Goal: Information Seeking & Learning: Learn about a topic

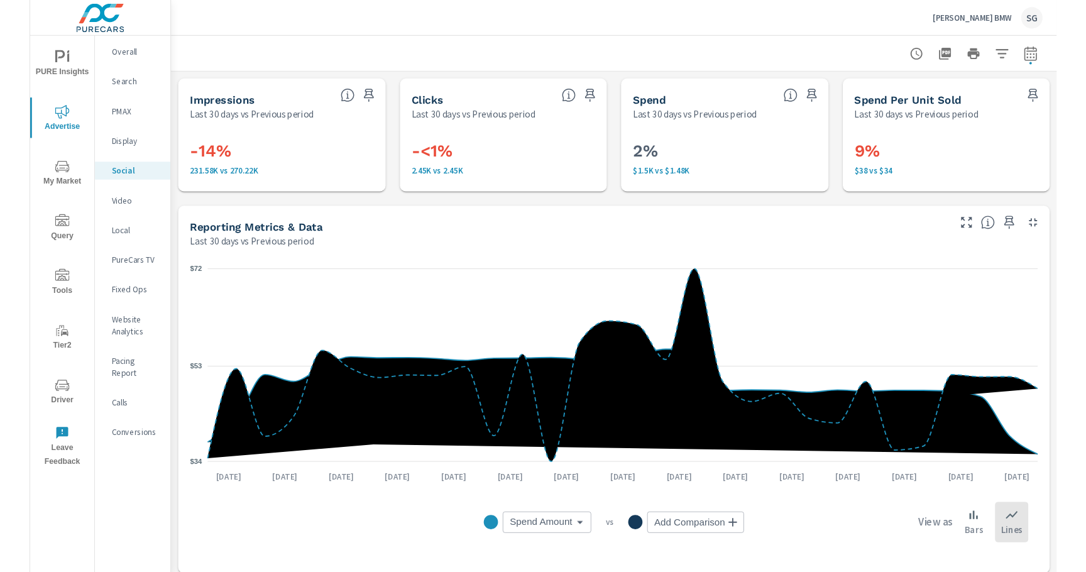
scroll to position [503, 0]
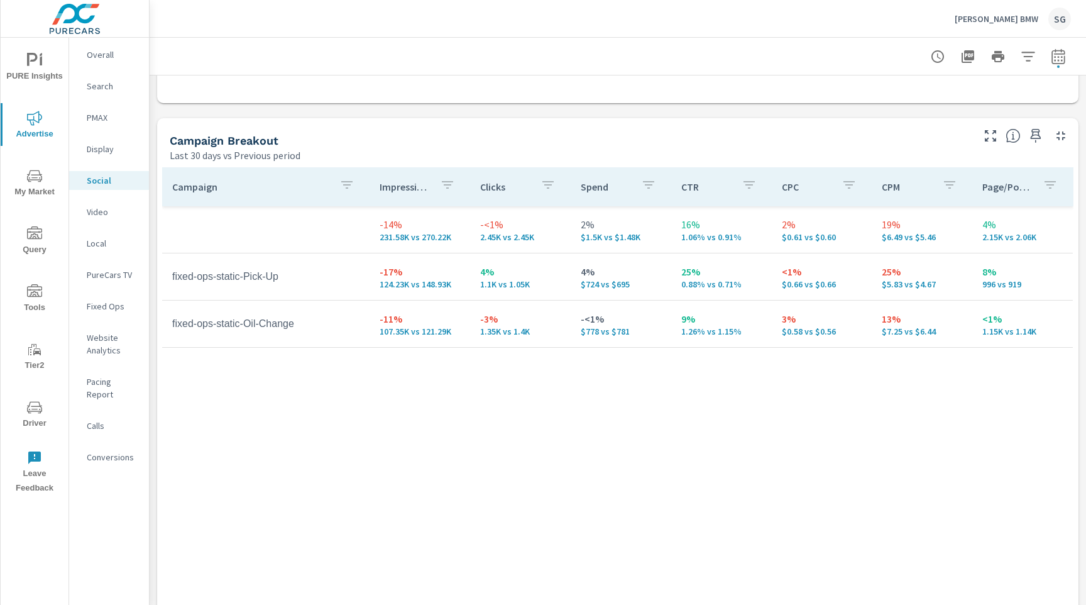
click at [1023, 22] on p "[PERSON_NAME] BMW" at bounding box center [997, 18] width 84 height 11
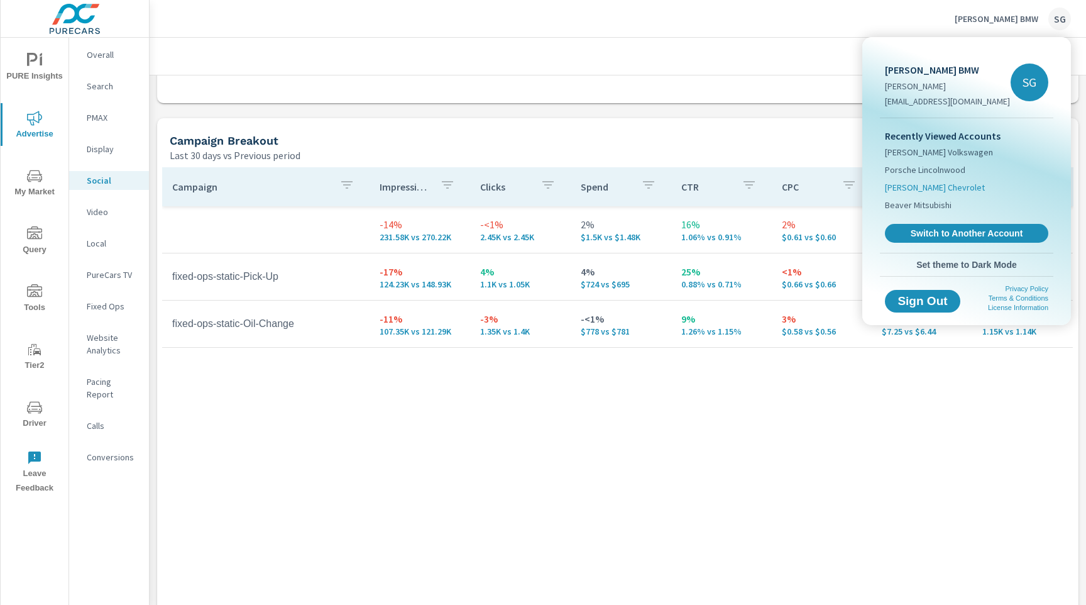
click at [918, 182] on span "[PERSON_NAME] Chevrolet" at bounding box center [935, 187] width 100 height 13
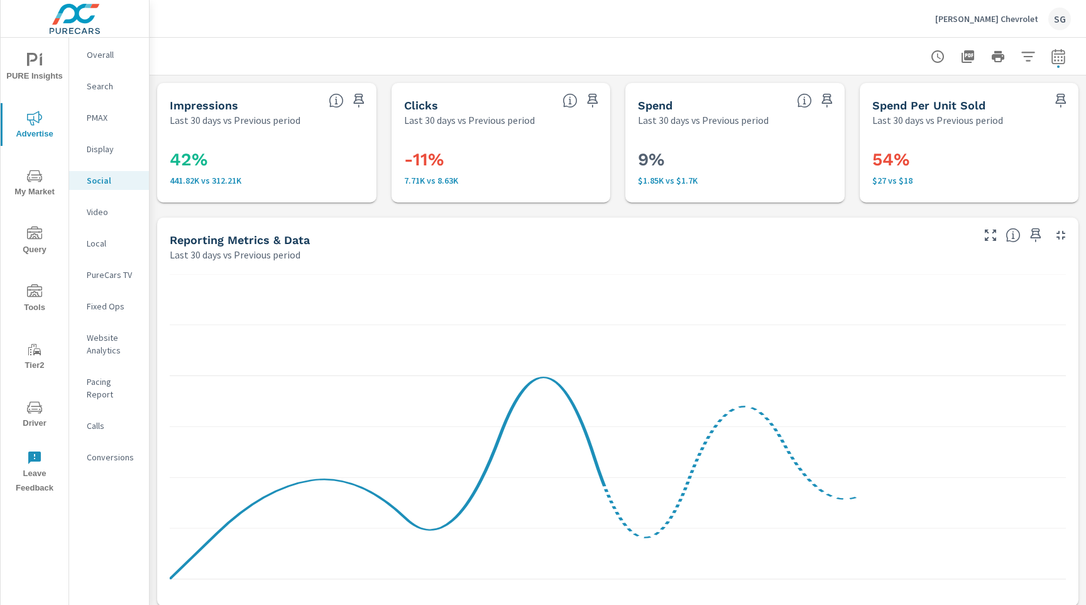
click at [376, 211] on div "Impressions Last 30 days vs Previous period 42% 441.82K vs 312.21K Clicks Last …" at bounding box center [618, 613] width 937 height 1076
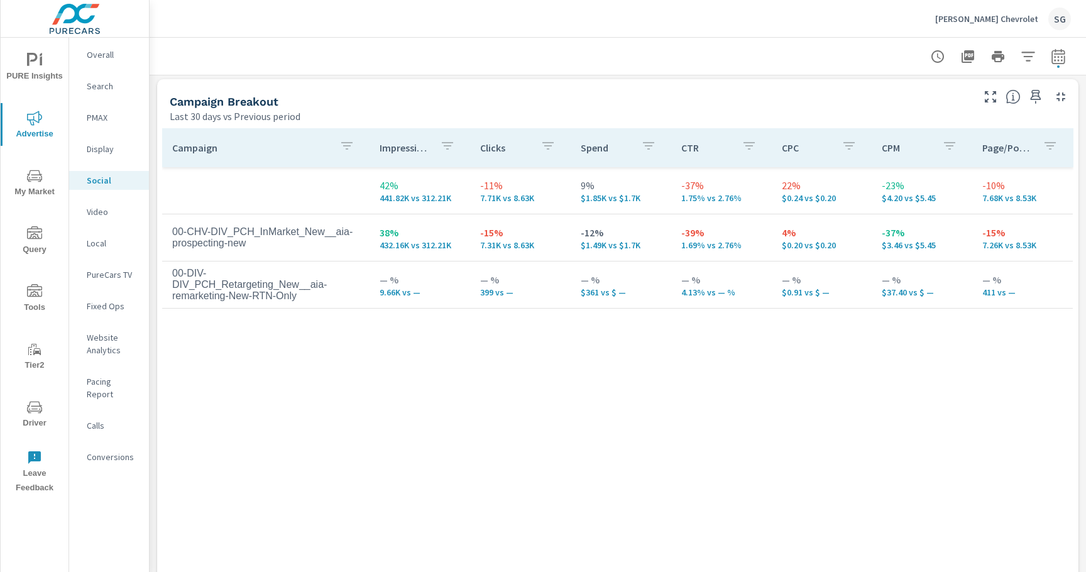
scroll to position [541, 0]
click at [1065, 65] on button "button" at bounding box center [1058, 56] width 25 height 25
select select "Last 30 days"
select select "Previous period"
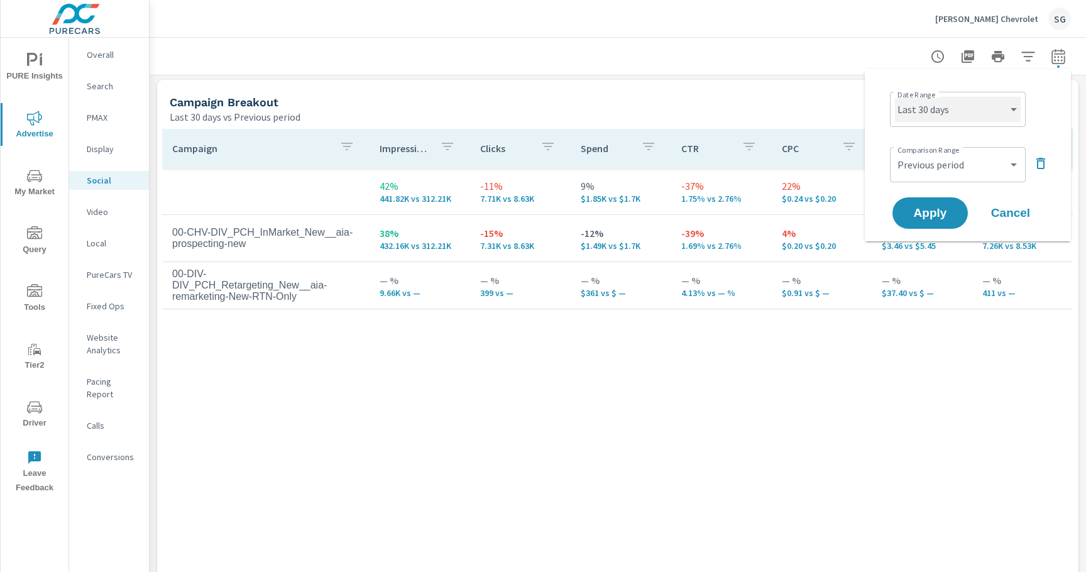
click at [966, 104] on select "Custom [DATE] Last week Last 7 days Last 14 days Last 30 days Last 45 days Last…" at bounding box center [958, 109] width 126 height 25
select select "Last 14 days"
click at [895, 97] on select "Custom [DATE] Last week Last 7 days Last 14 days Last 30 days Last 45 days Last…" at bounding box center [958, 109] width 126 height 25
click at [941, 209] on span "Apply" at bounding box center [931, 213] width 52 height 12
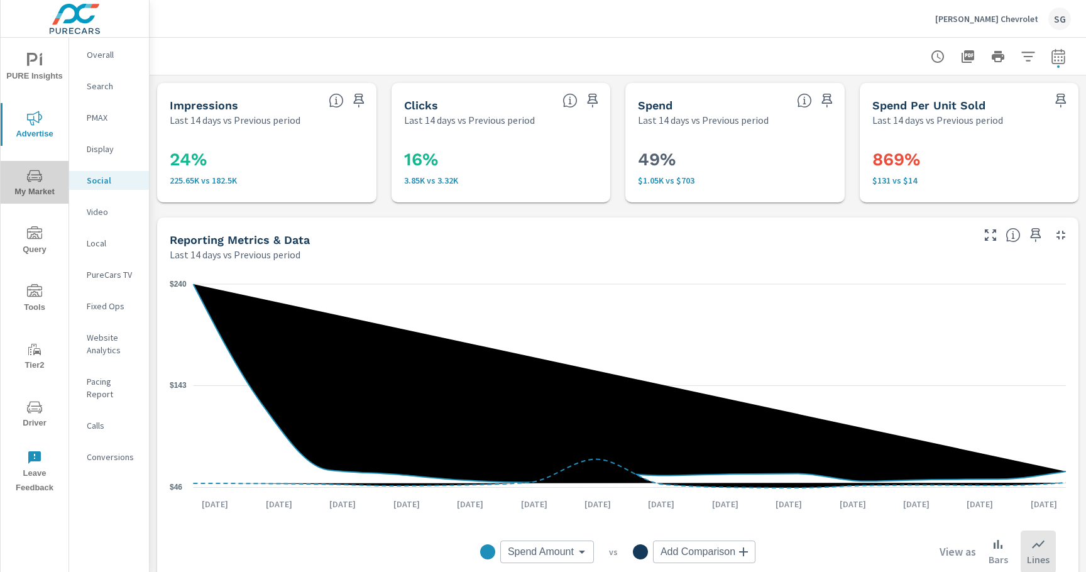
click at [43, 189] on span "My Market" at bounding box center [34, 184] width 60 height 31
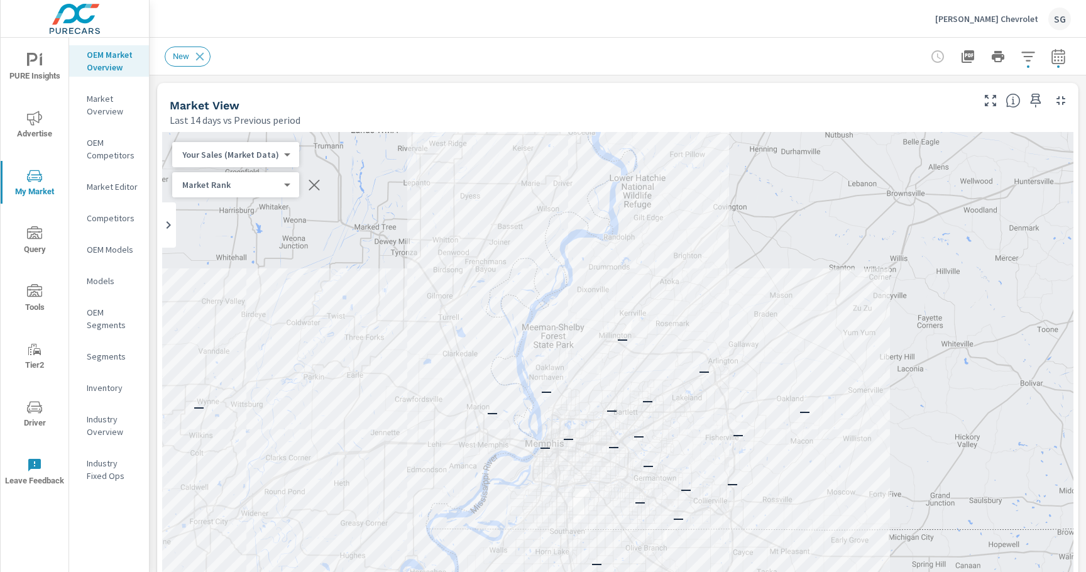
click at [1055, 67] on button "button" at bounding box center [1058, 56] width 25 height 25
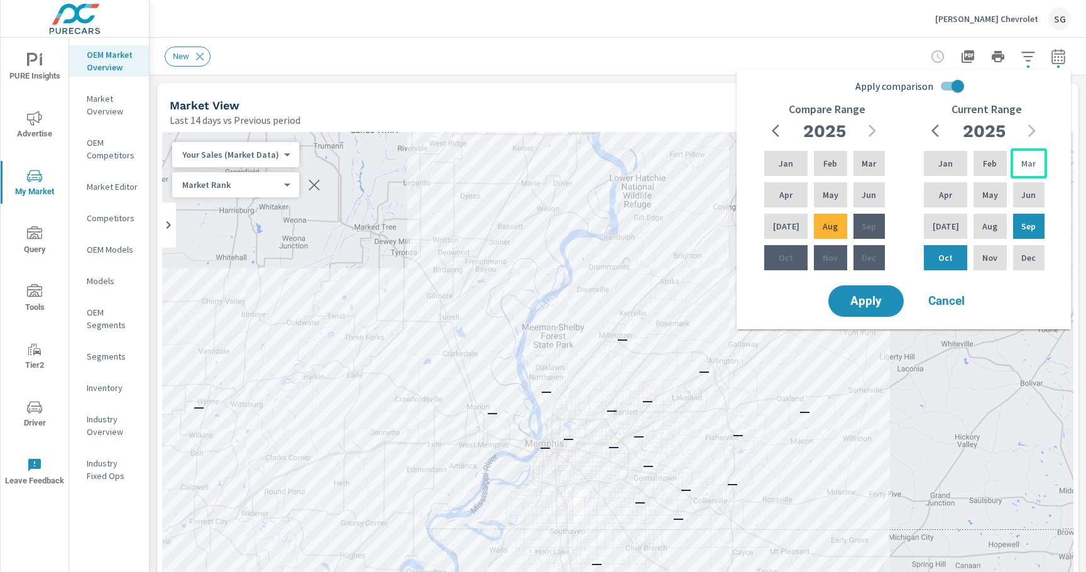
click at [1022, 158] on p "Mar" at bounding box center [1029, 163] width 14 height 13
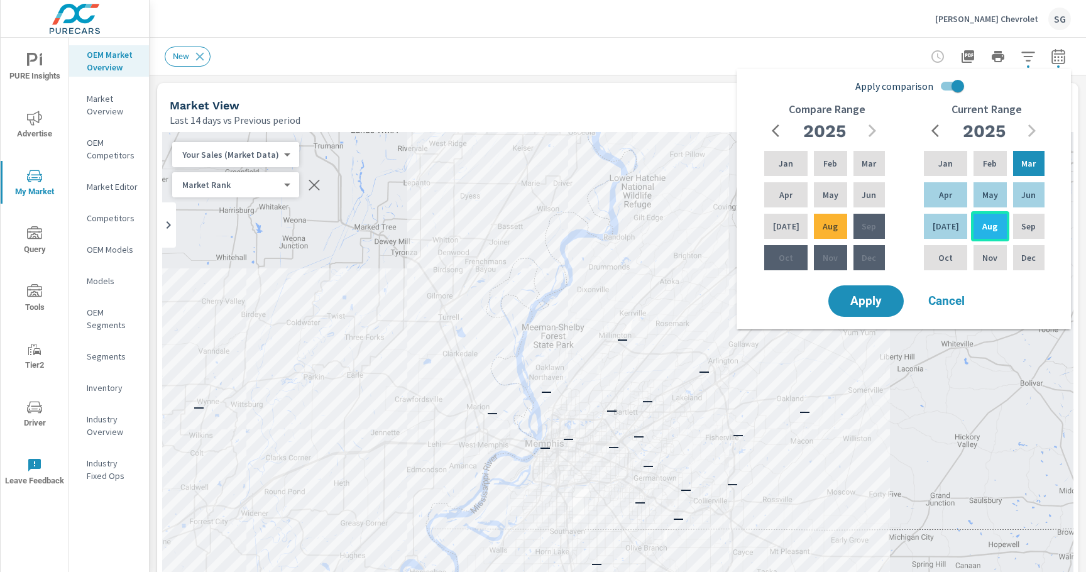
click at [985, 226] on p "Aug" at bounding box center [990, 226] width 15 height 13
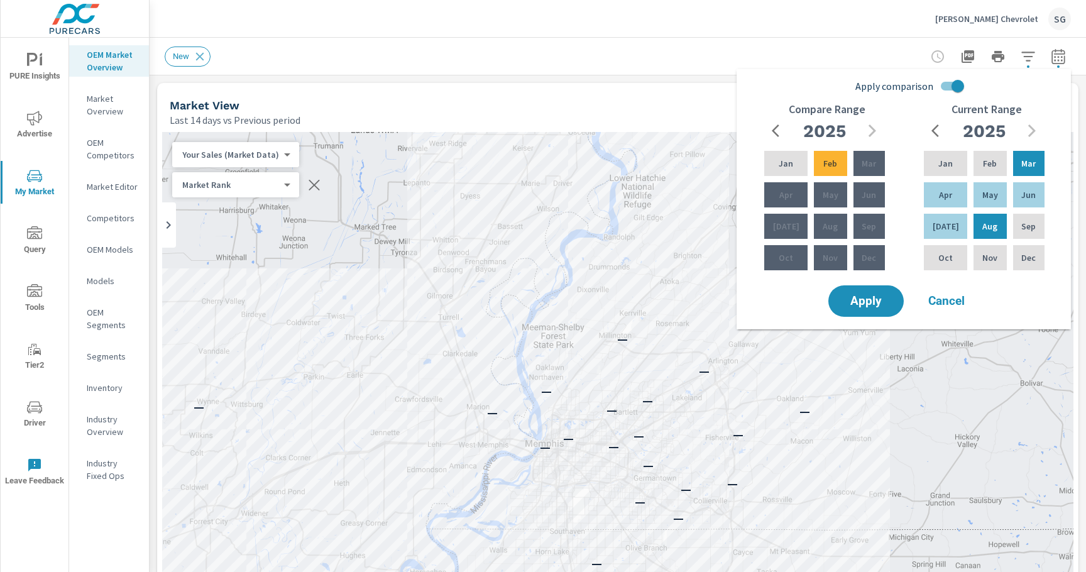
click at [953, 86] on input "Apply comparison" at bounding box center [958, 86] width 72 height 24
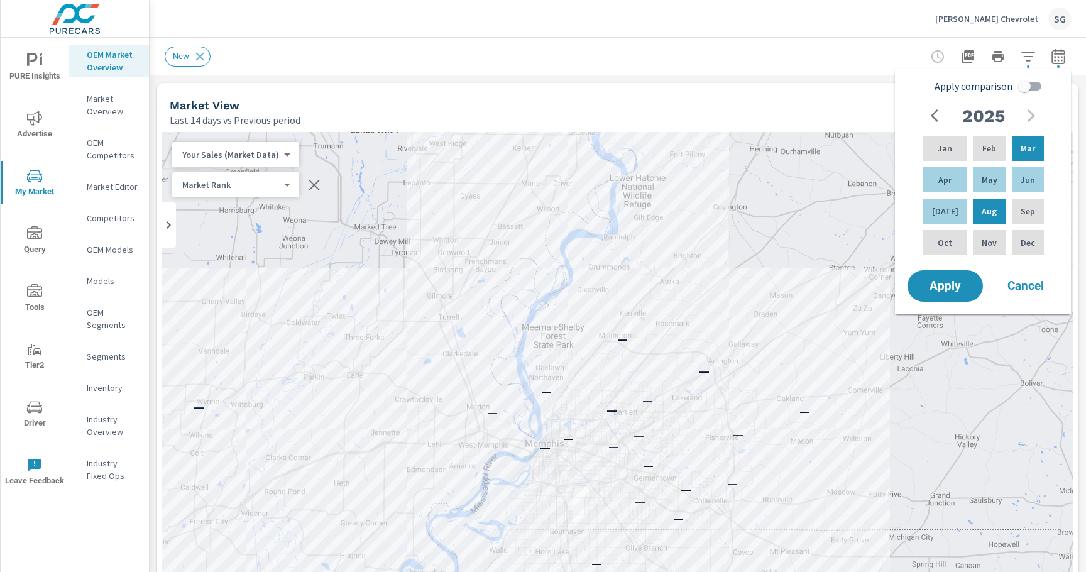
click at [1030, 87] on input "Apply comparison" at bounding box center [1025, 86] width 72 height 24
checkbox input "true"
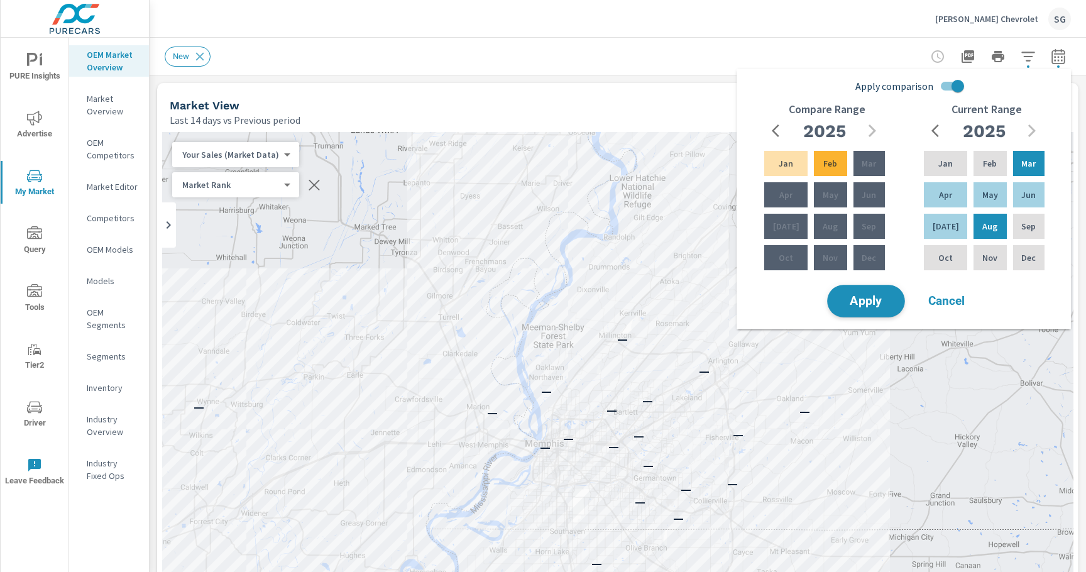
click at [872, 301] on span "Apply" at bounding box center [867, 302] width 52 height 12
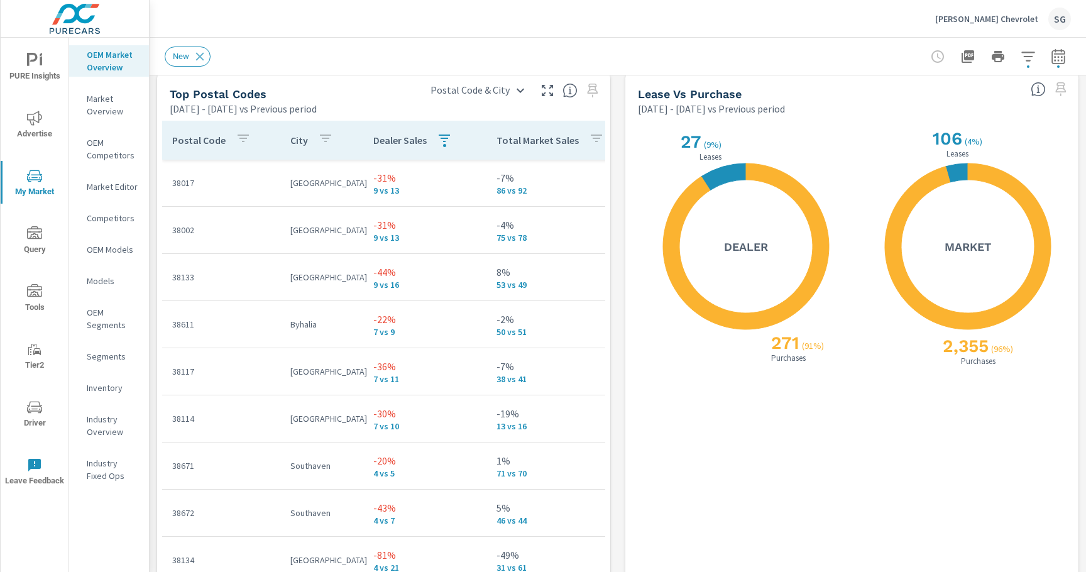
scroll to position [1496, 0]
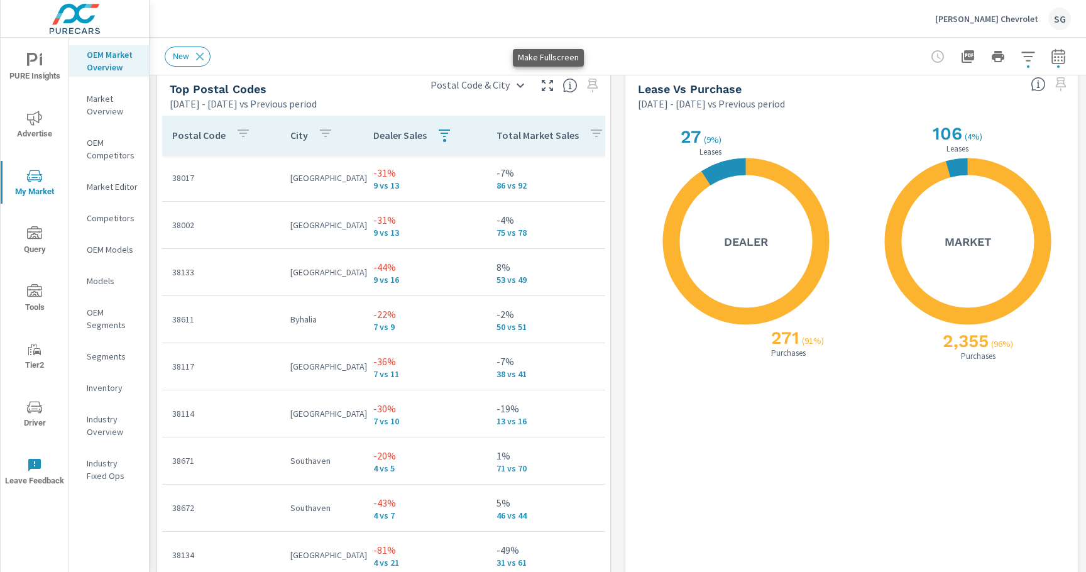
click at [548, 87] on icon "button" at bounding box center [547, 85] width 15 height 15
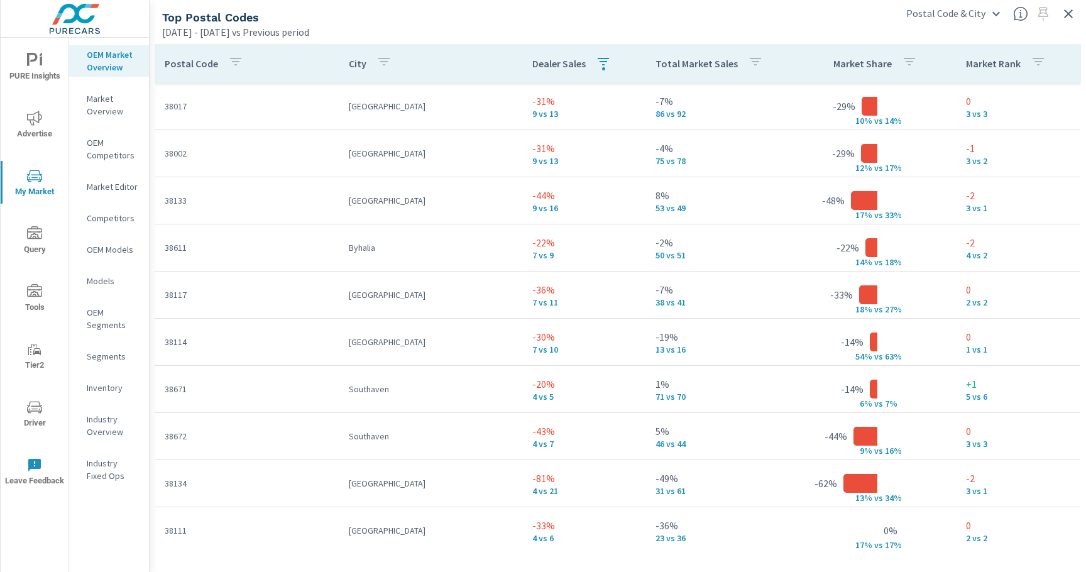
click at [607, 65] on icon "button" at bounding box center [603, 61] width 15 height 15
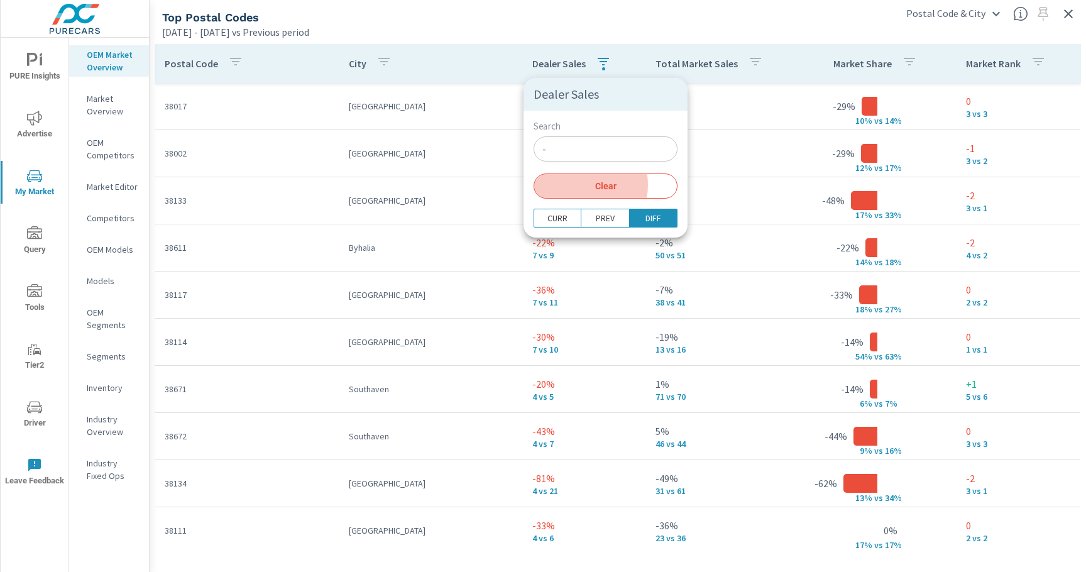
click at [579, 185] on span "Clear" at bounding box center [605, 185] width 129 height 11
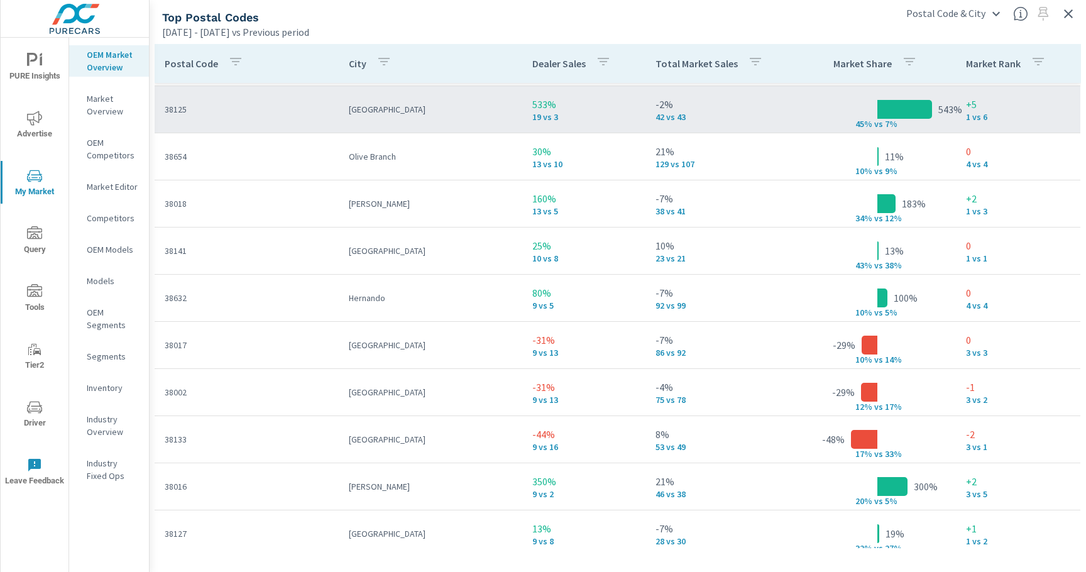
scroll to position [155, 0]
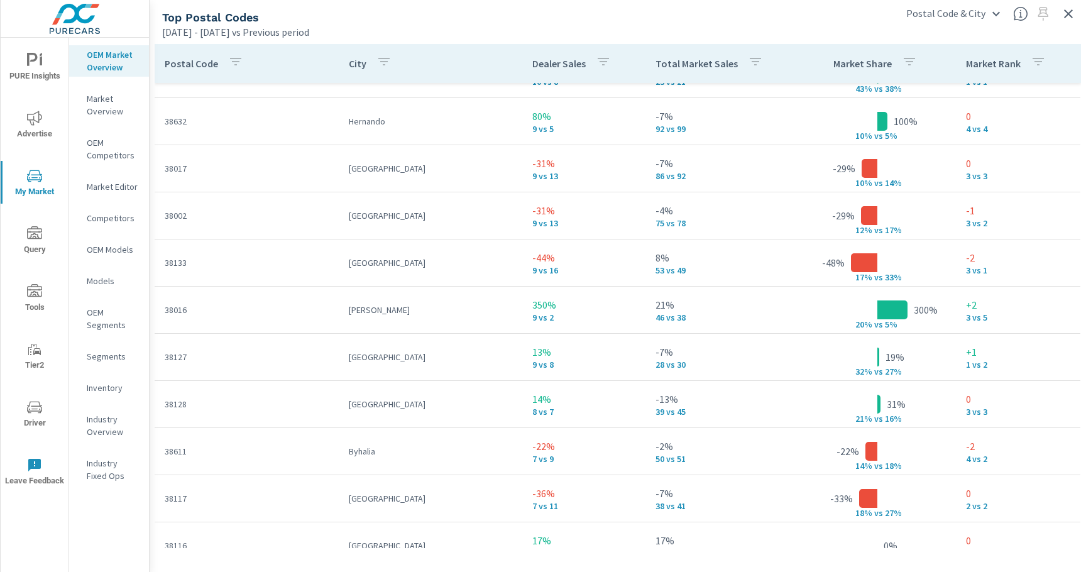
scroll to position [316, 0]
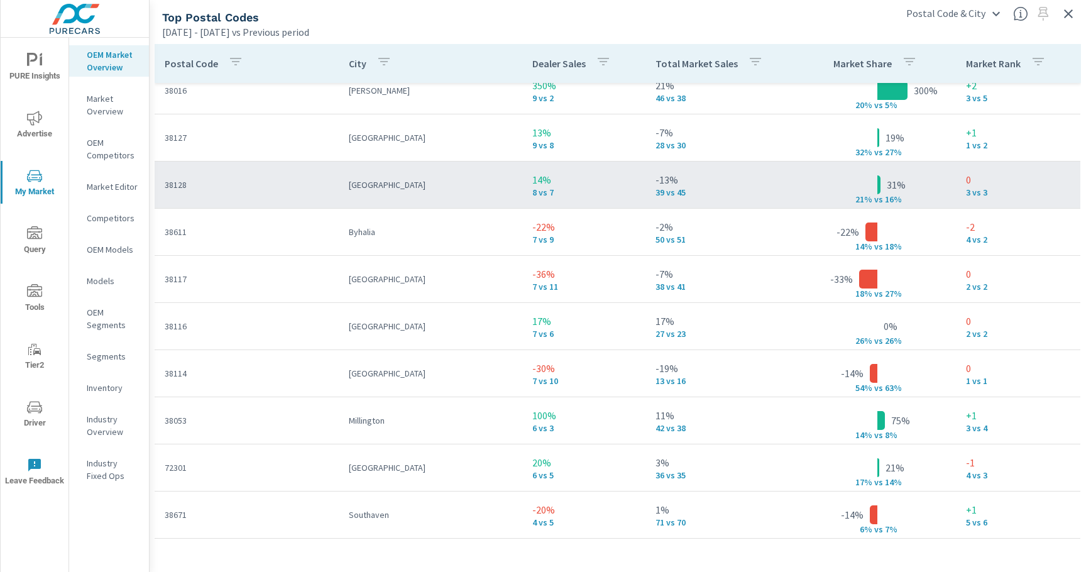
scroll to position [531, 0]
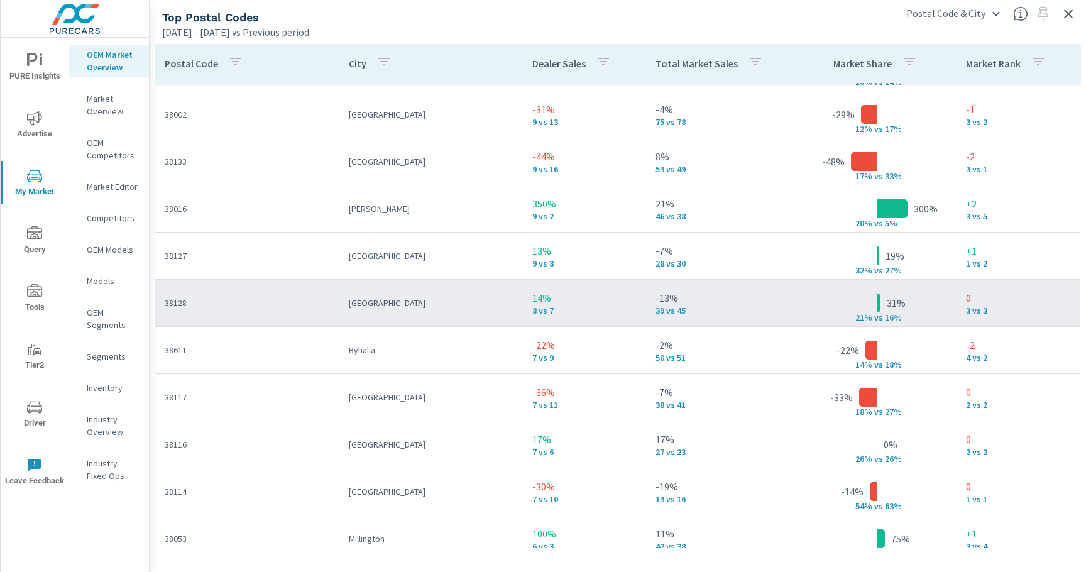
scroll to position [65, 0]
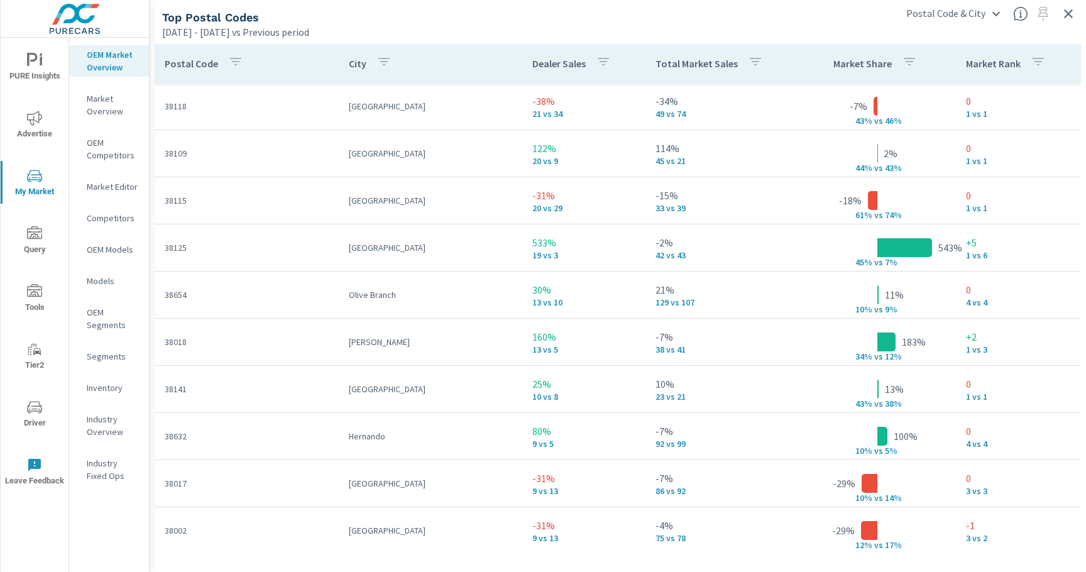
click at [600, 65] on icon "button" at bounding box center [603, 61] width 15 height 15
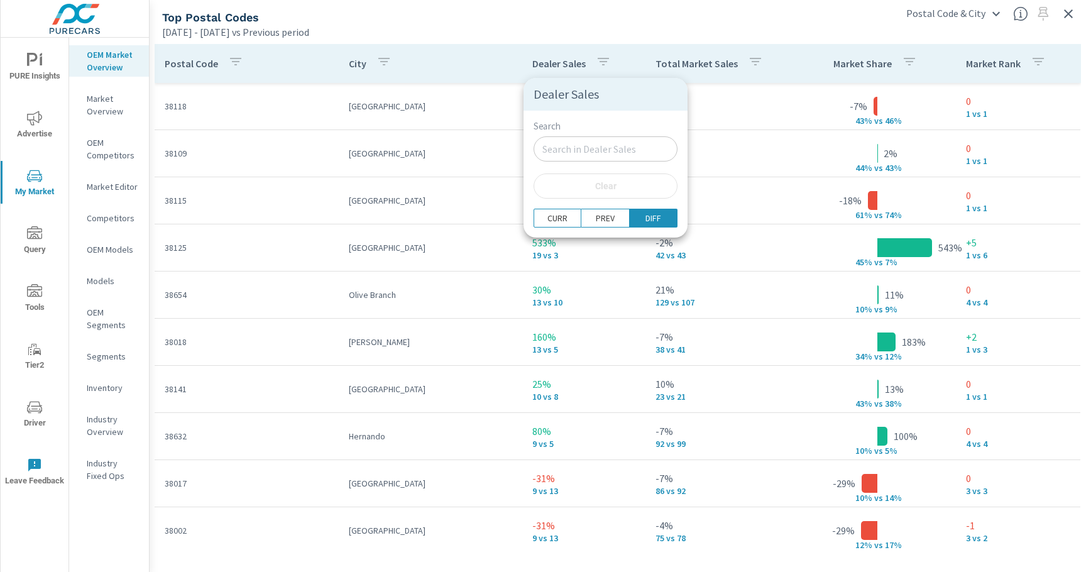
click at [569, 150] on input "Search" at bounding box center [606, 148] width 144 height 25
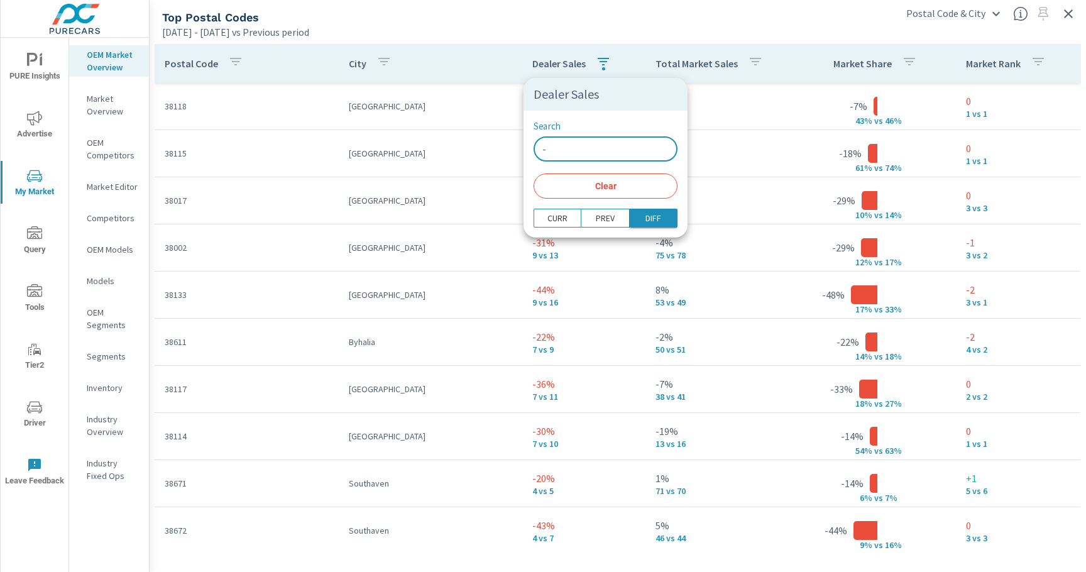
type input "-"
click at [634, 218] on span "DIFF" at bounding box center [654, 218] width 40 height 13
click at [630, 209] on button "DIFF" at bounding box center [654, 218] width 48 height 19
click at [501, 60] on div at bounding box center [543, 286] width 1086 height 572
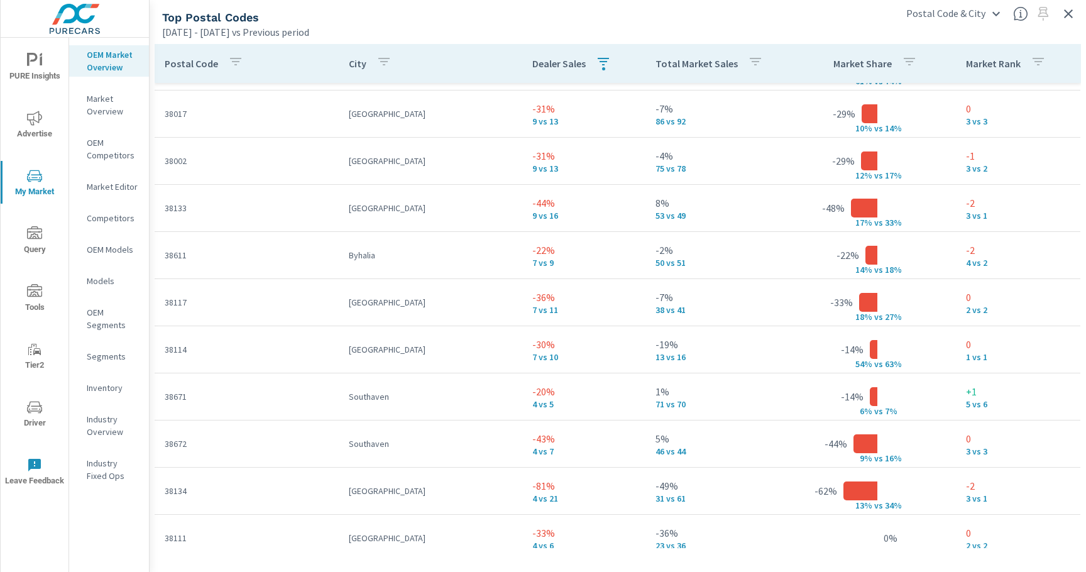
scroll to position [120, 0]
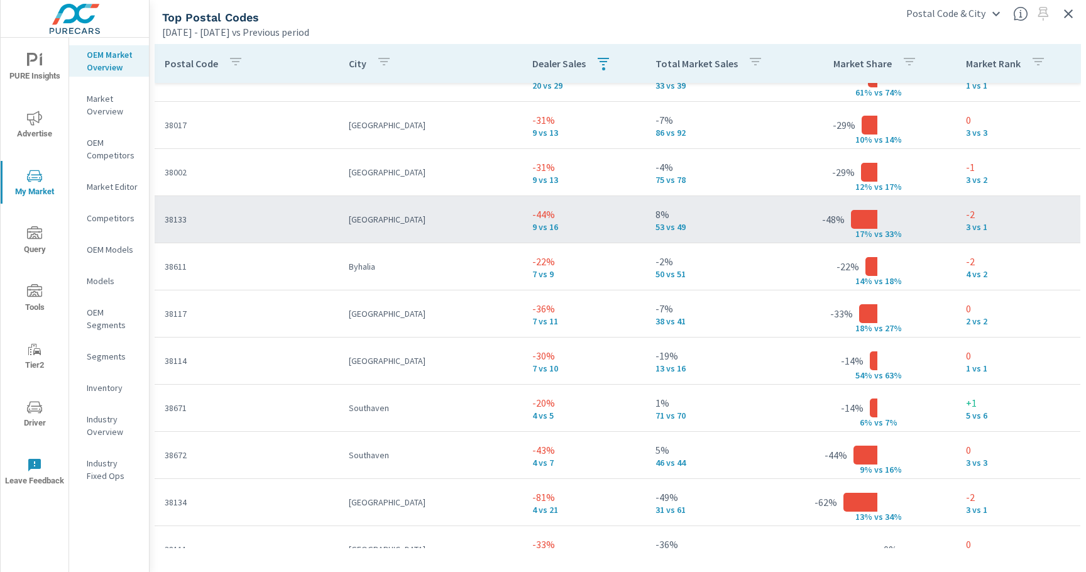
scroll to position [26, 0]
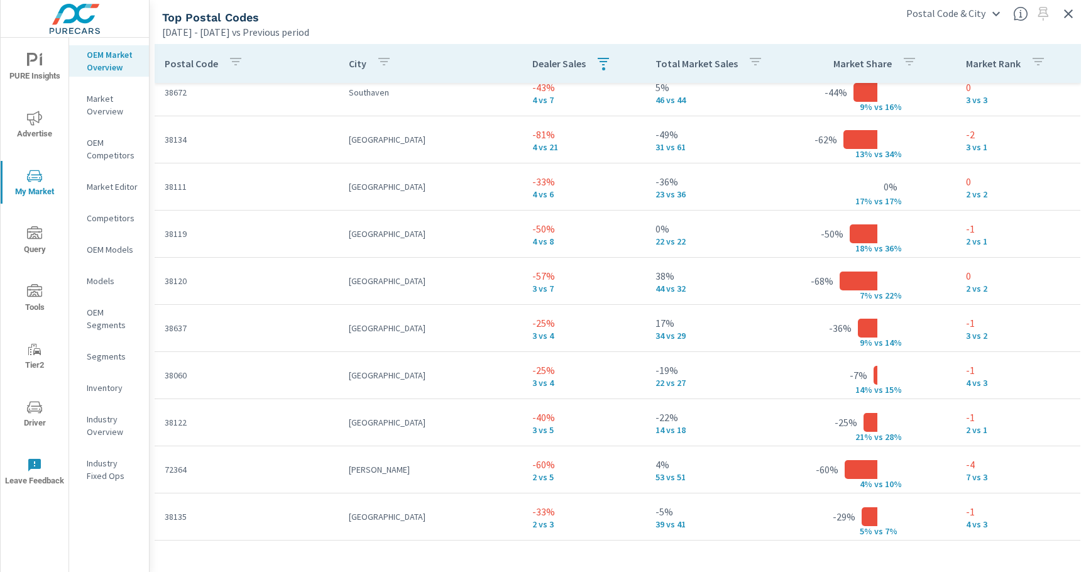
scroll to position [152, 0]
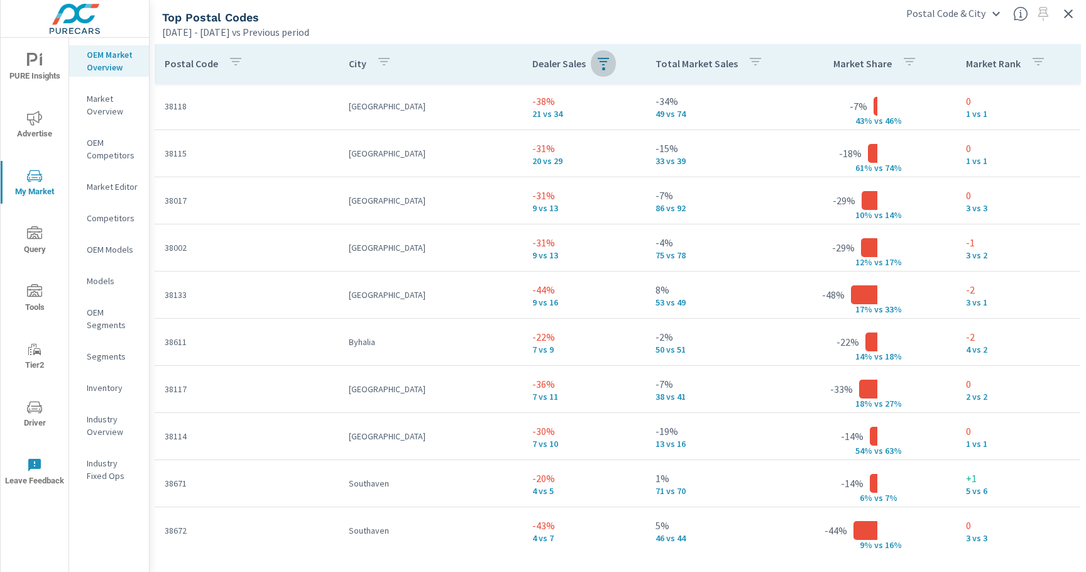
click at [605, 68] on icon "button" at bounding box center [603, 61] width 15 height 15
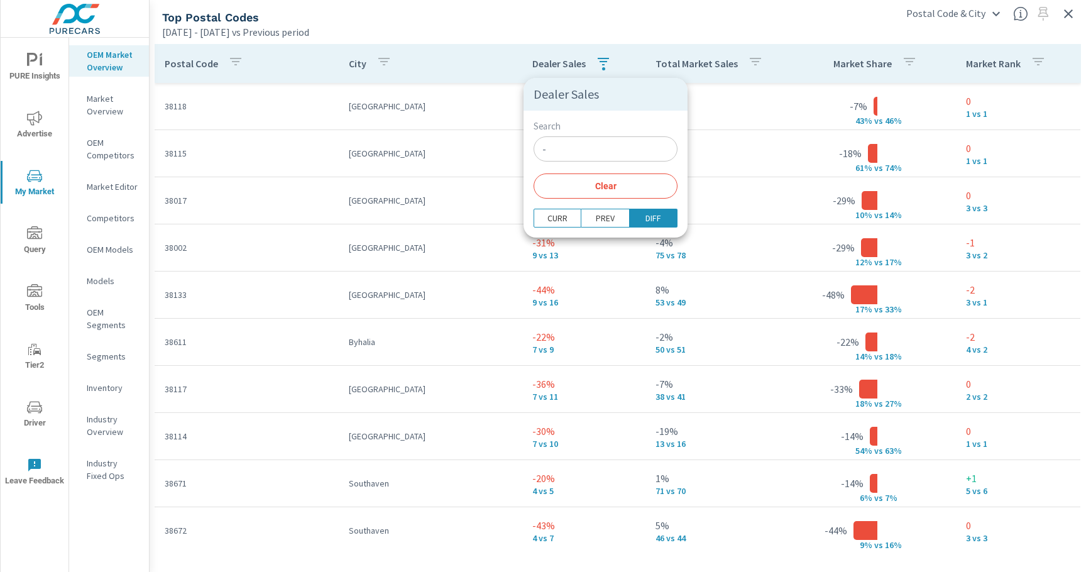
click at [587, 191] on span "Clear" at bounding box center [605, 185] width 129 height 11
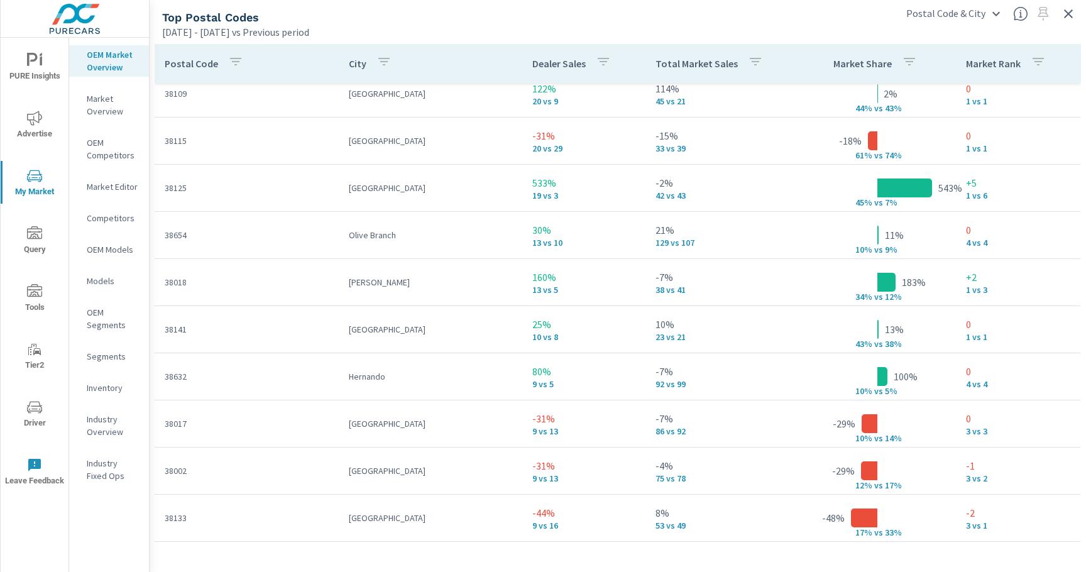
scroll to position [77, 0]
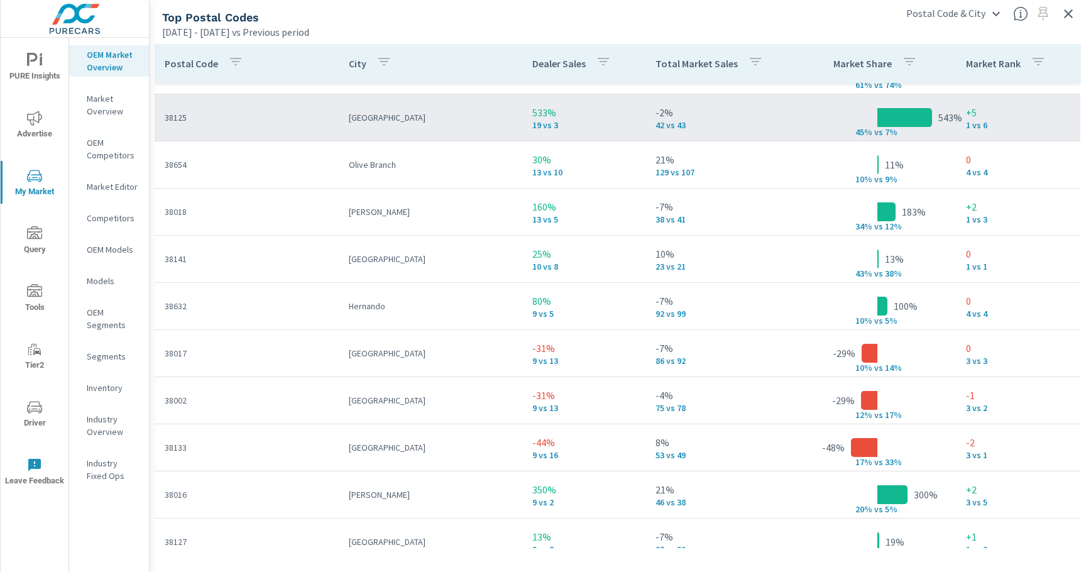
scroll to position [140, 0]
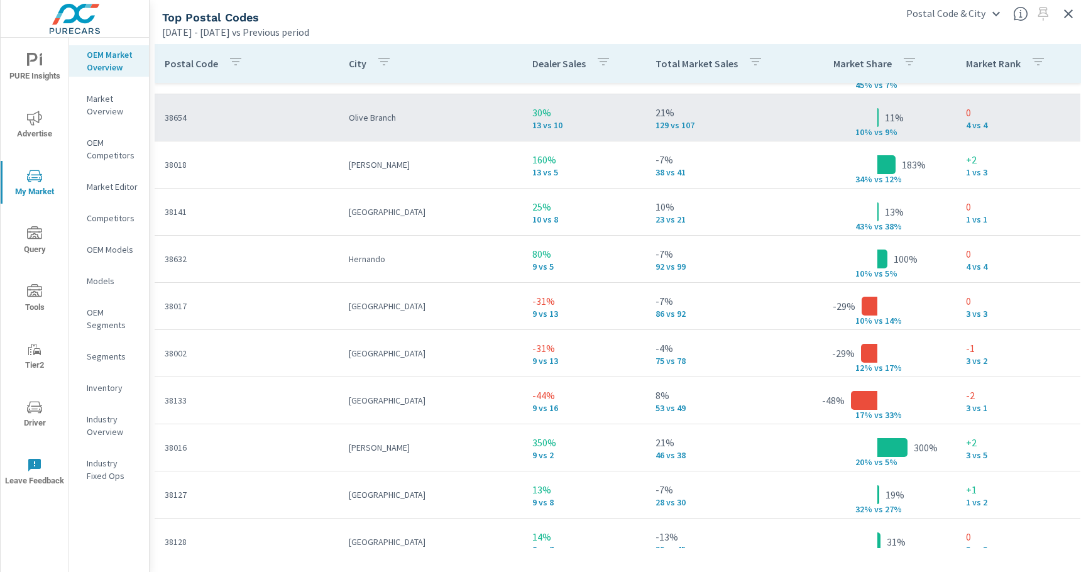
scroll to position [179, 0]
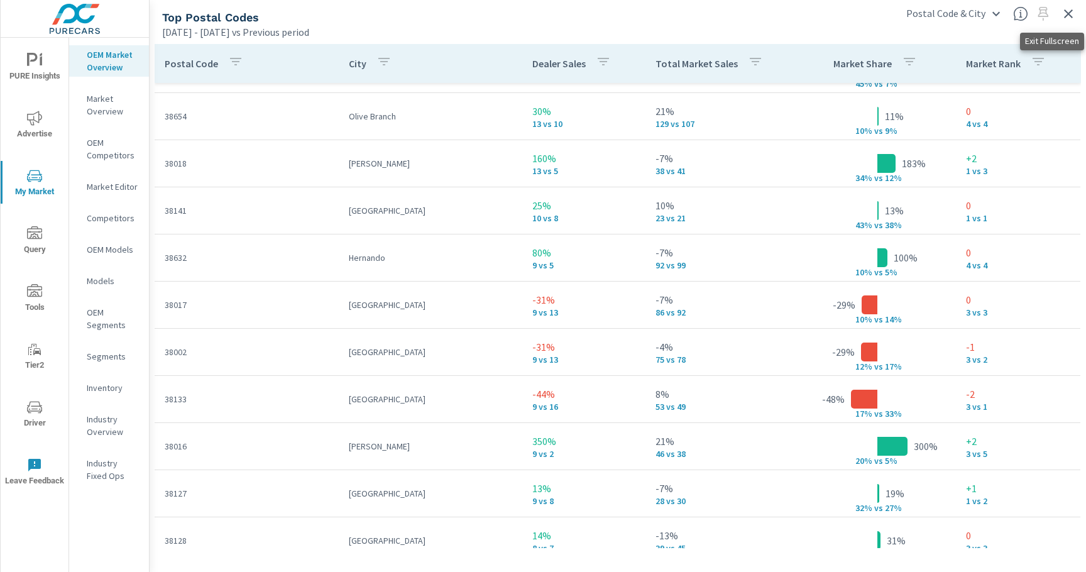
click at [1073, 16] on icon "button" at bounding box center [1068, 13] width 15 height 15
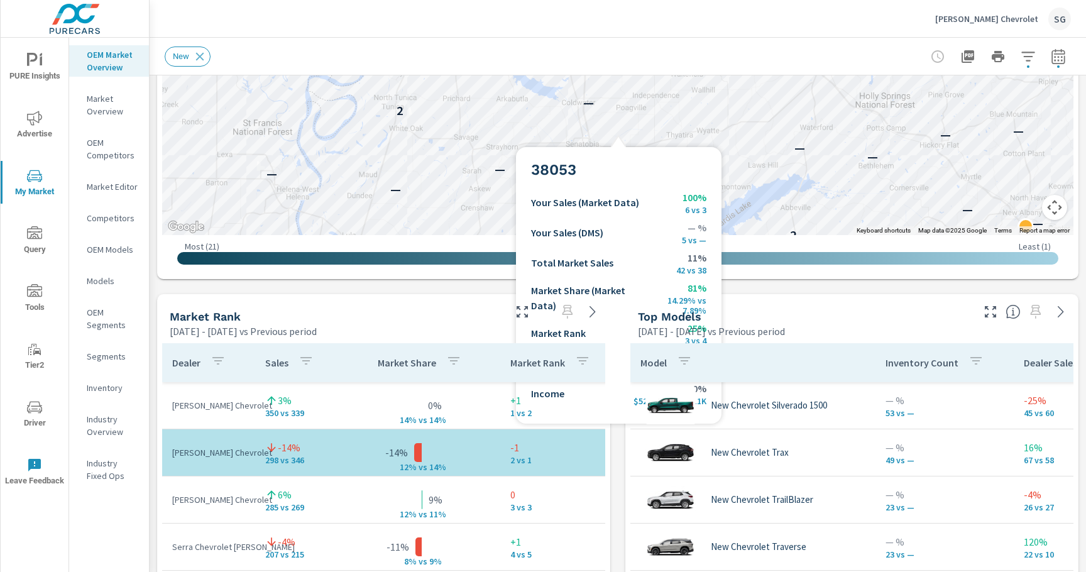
scroll to position [597, 0]
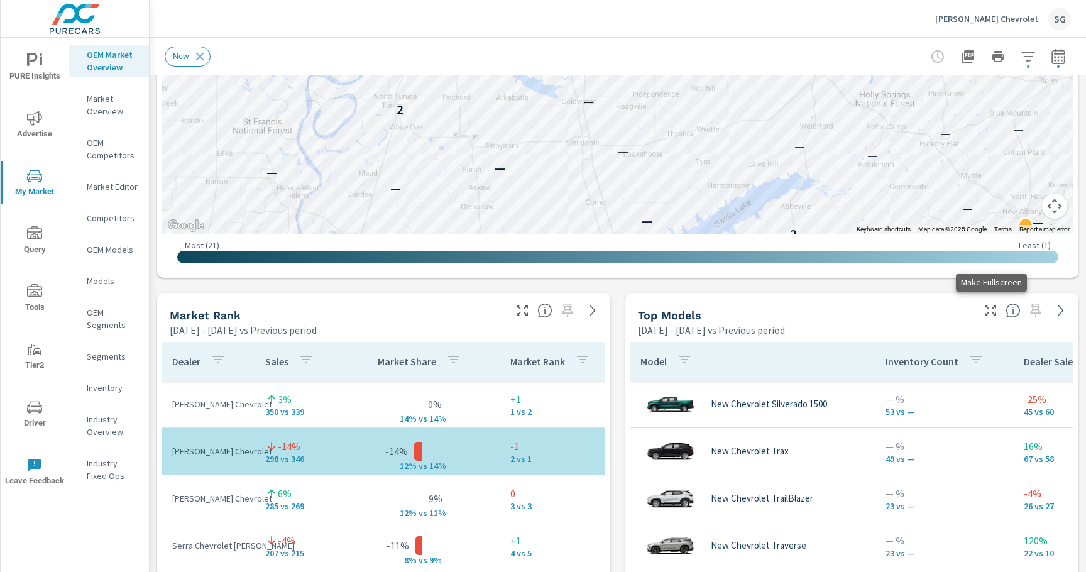
click at [986, 307] on icon "button" at bounding box center [990, 310] width 11 height 11
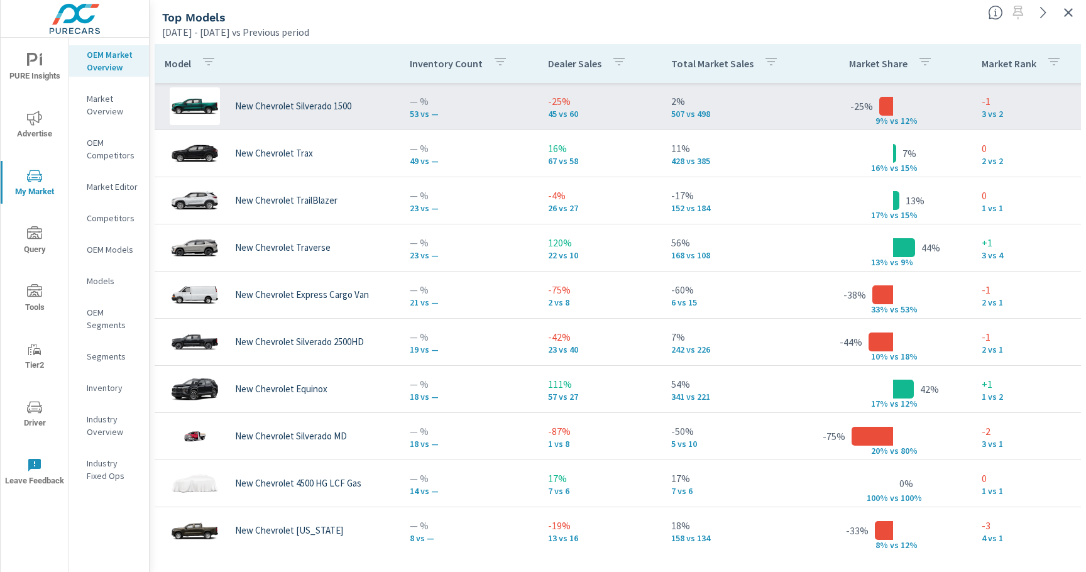
click at [362, 100] on div "New Chevrolet Silverado 1500" at bounding box center [277, 106] width 225 height 38
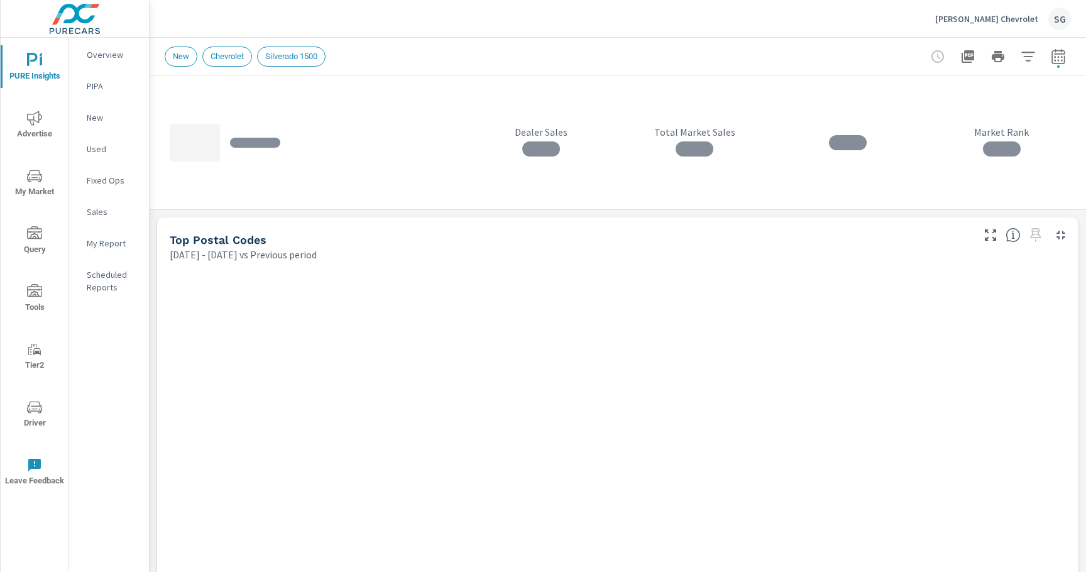
click at [158, 64] on div "New Chevrolet Silverado 1500" at bounding box center [618, 56] width 937 height 37
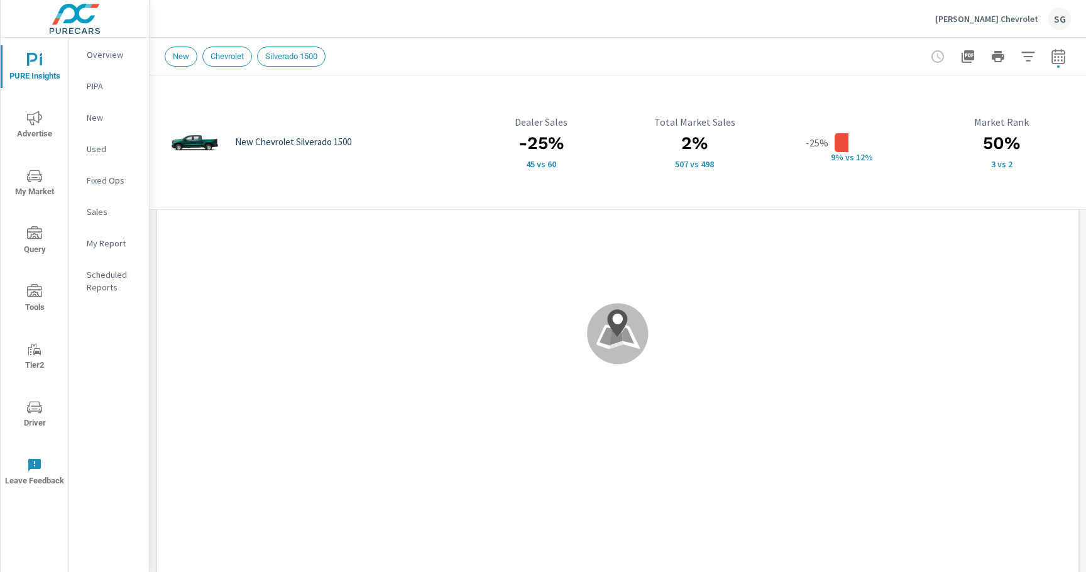
scroll to position [319, 0]
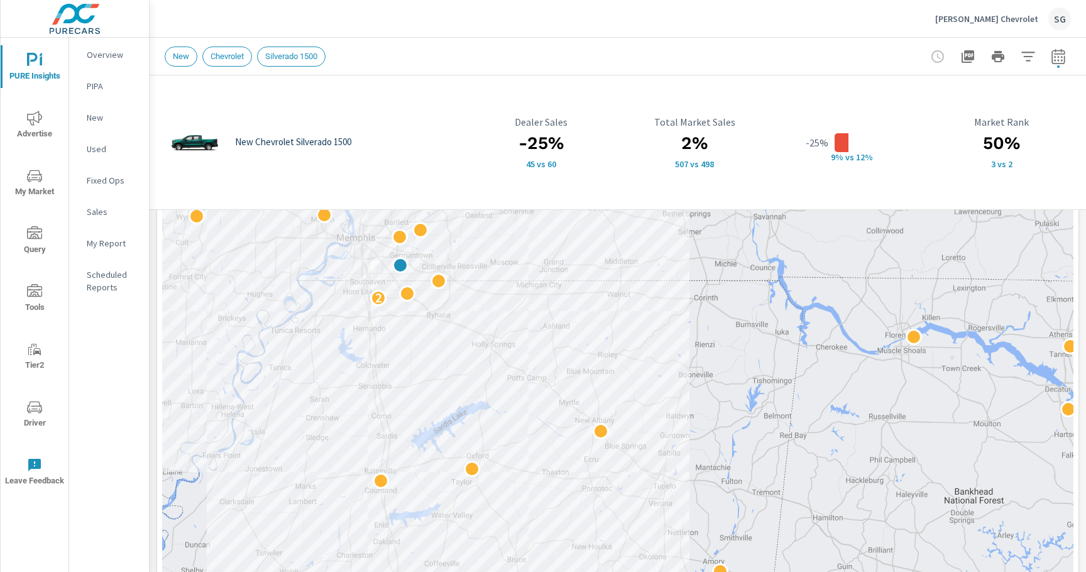
click at [152, 223] on div "New Chevrolet Silverado 1500 -25% 45 vs 60 Dealer Sales 2% 507 vs 498 Total Mar…" at bounding box center [618, 564] width 937 height 1615
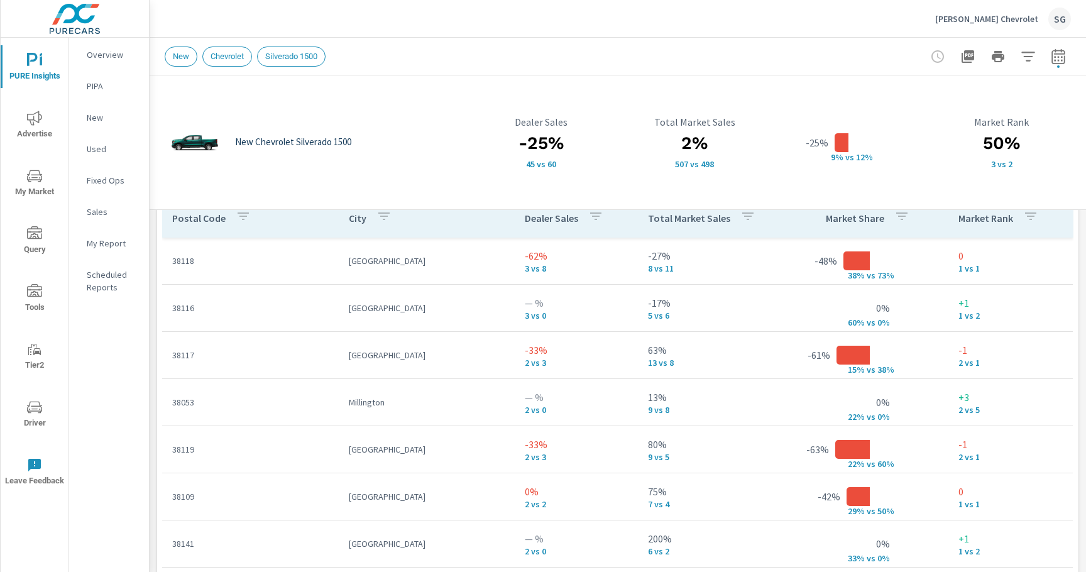
scroll to position [878, 0]
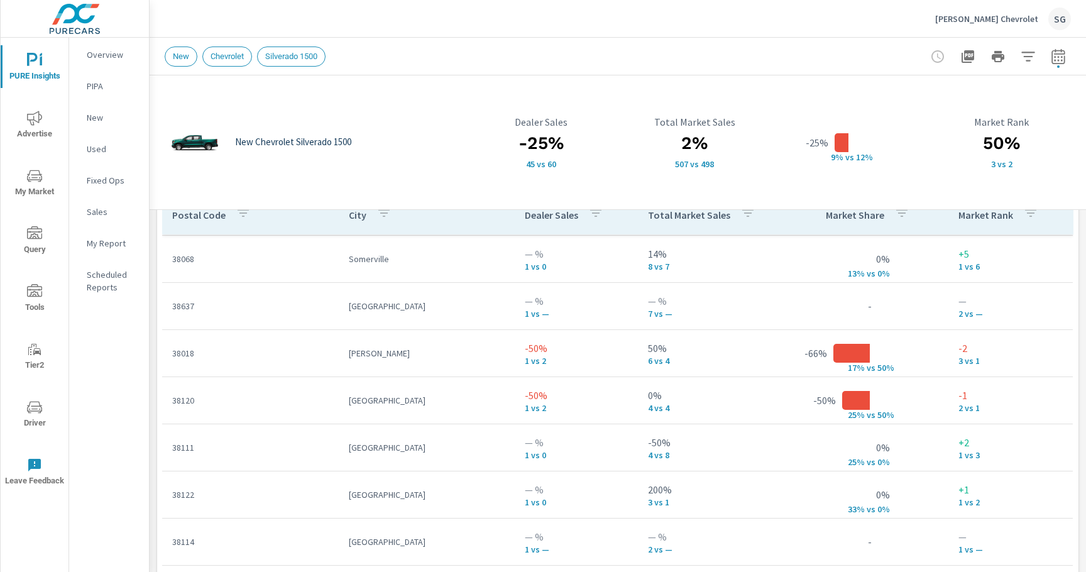
scroll to position [128, 0]
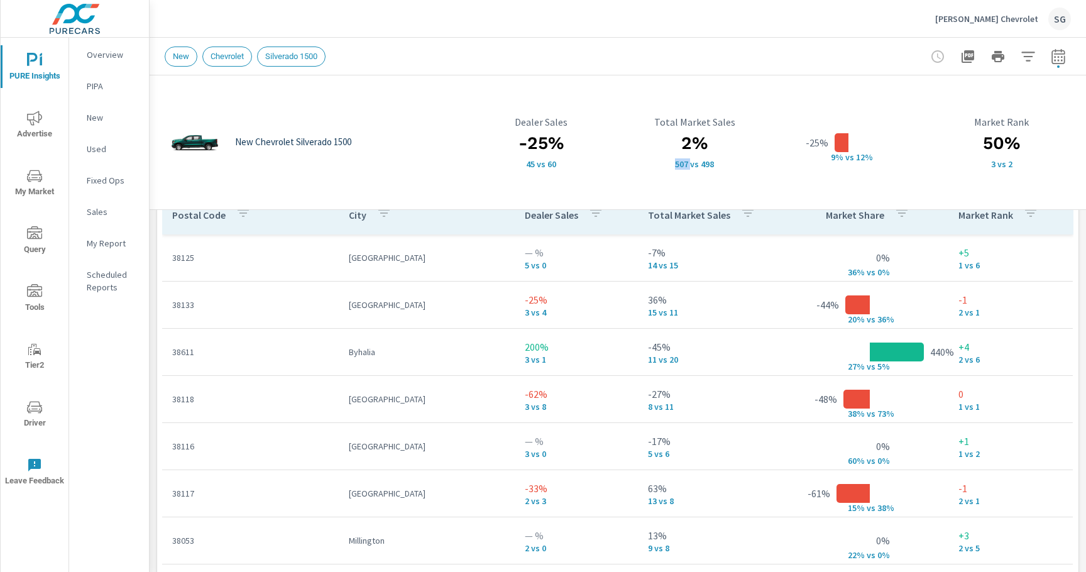
drag, startPoint x: 673, startPoint y: 167, endPoint x: 693, endPoint y: 162, distance: 20.7
click at [693, 162] on p "507 vs 498" at bounding box center [695, 164] width 138 height 10
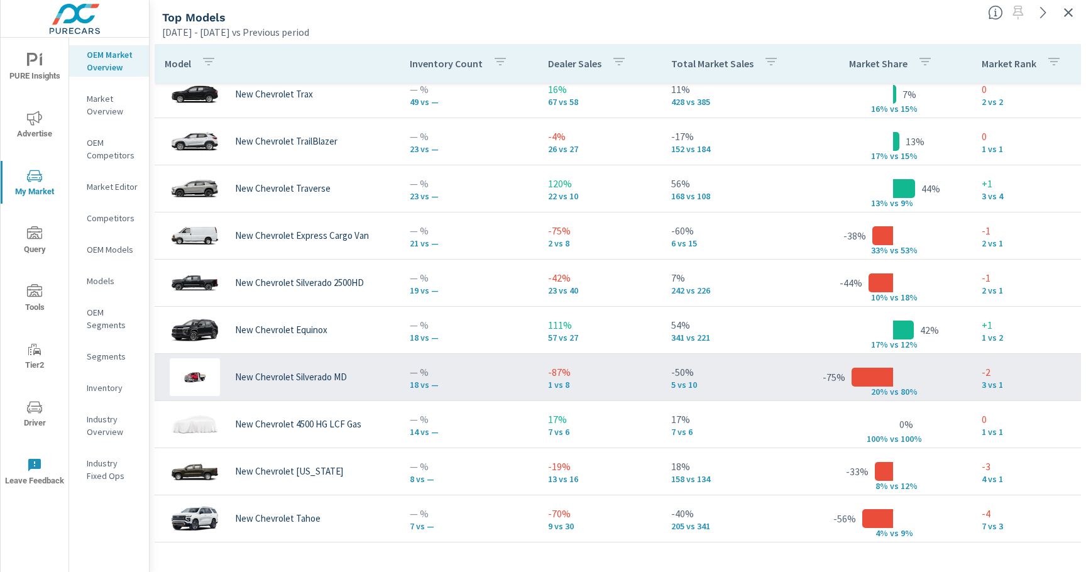
scroll to position [57, 0]
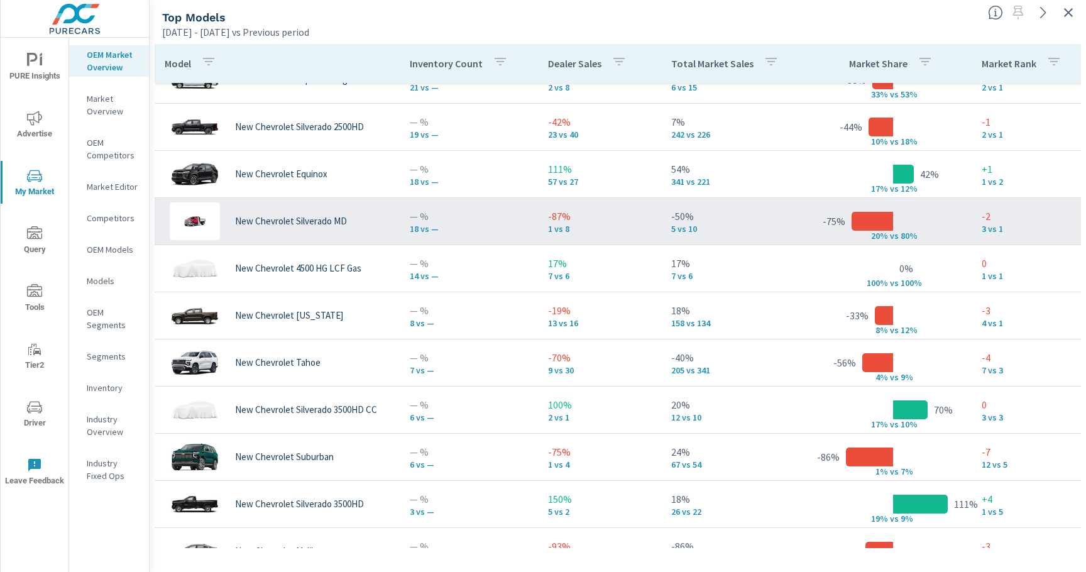
scroll to position [218, 0]
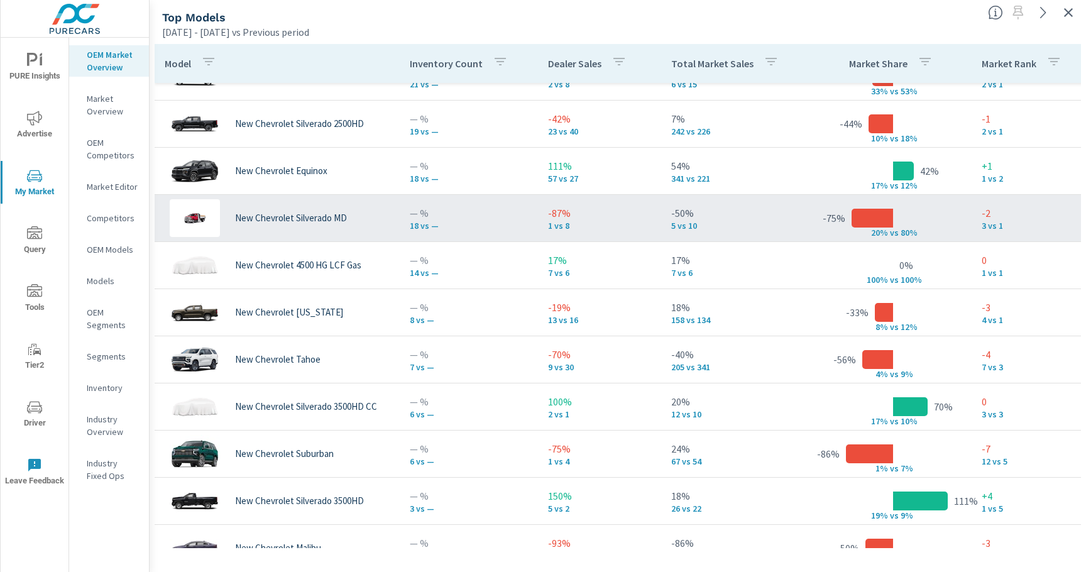
click at [194, 219] on img at bounding box center [195, 218] width 50 height 38
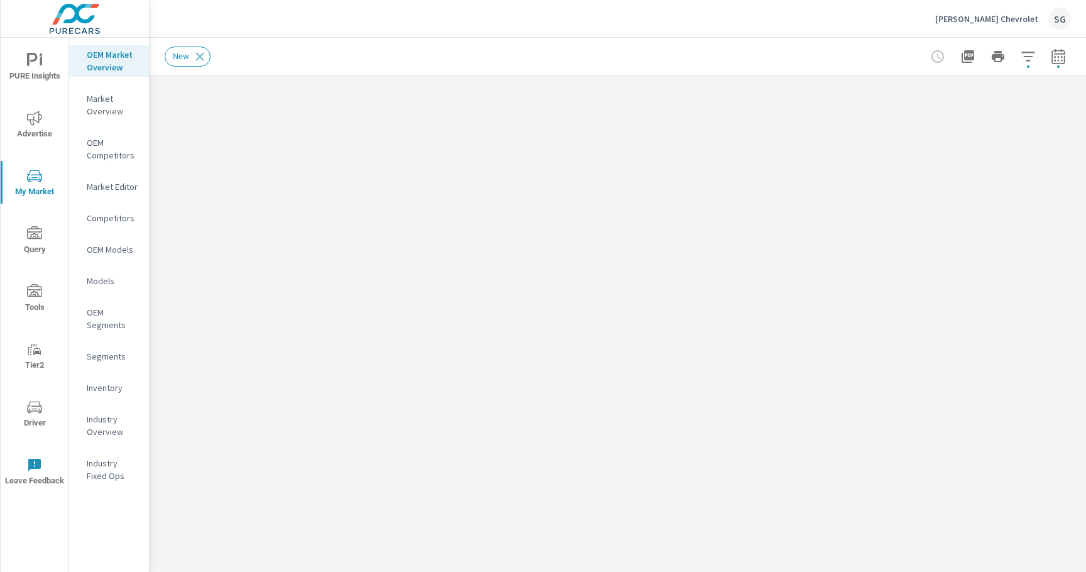
scroll to position [189, 0]
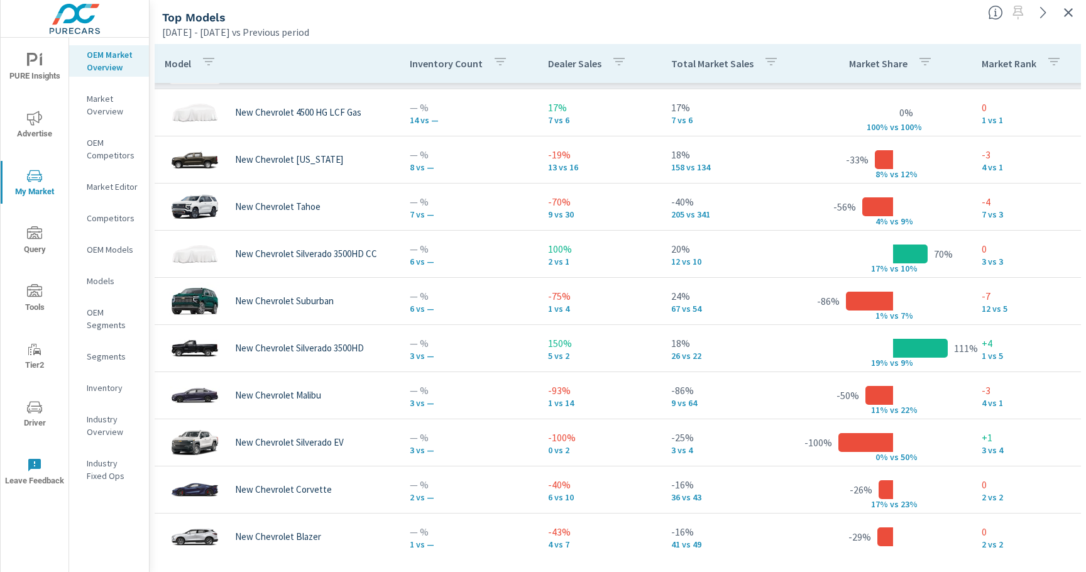
scroll to position [373, 0]
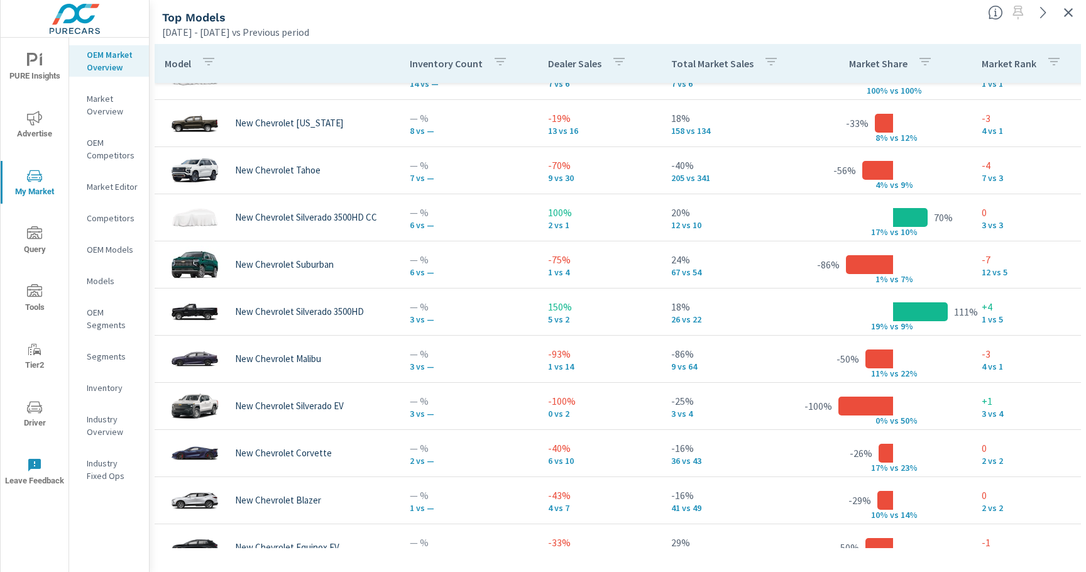
scroll to position [414, 0]
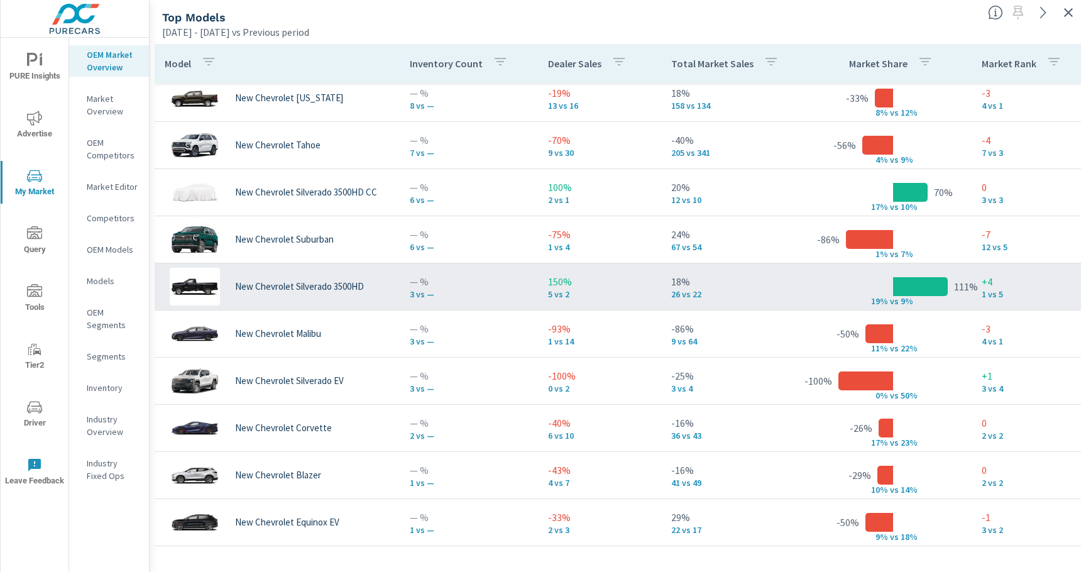
scroll to position [436, 0]
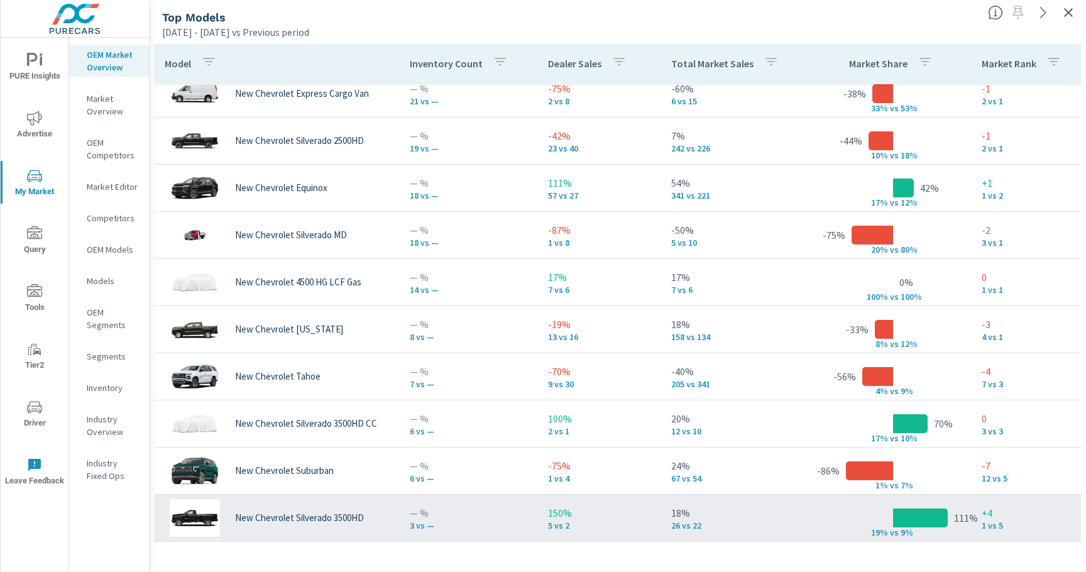
scroll to position [114, 0]
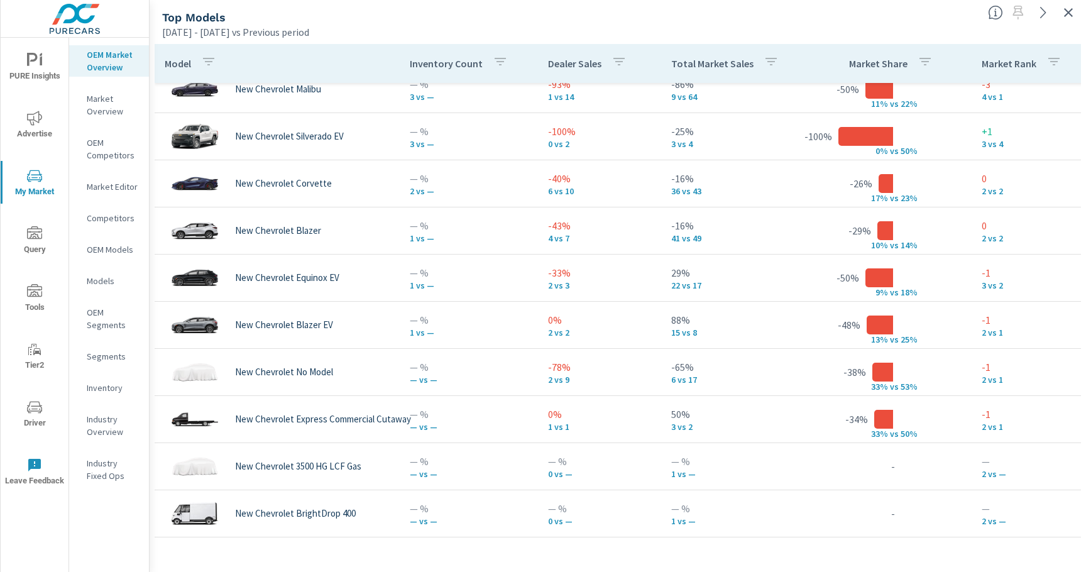
scroll to position [688, 0]
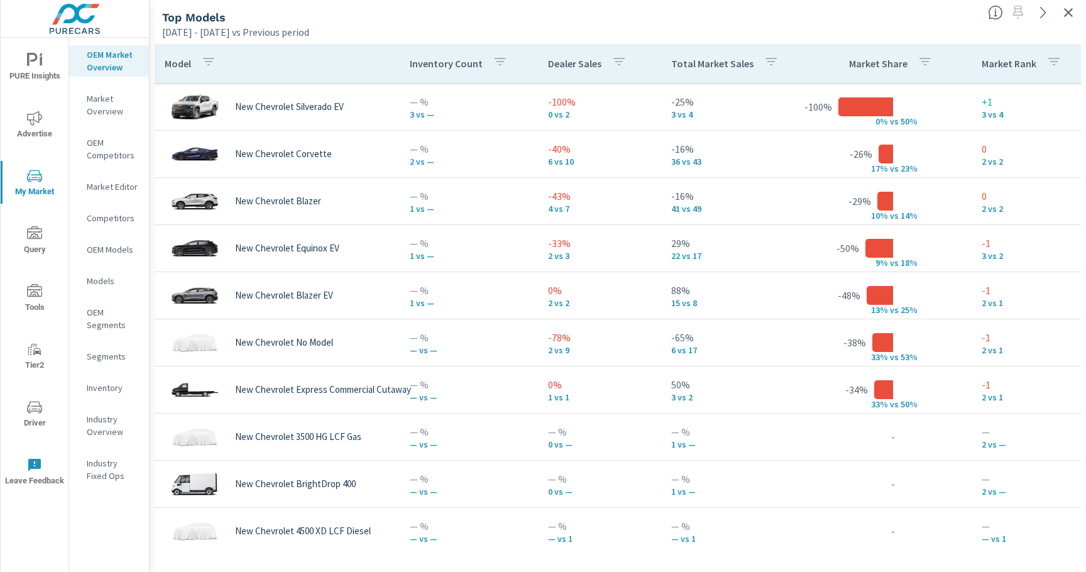
scroll to position [719, 0]
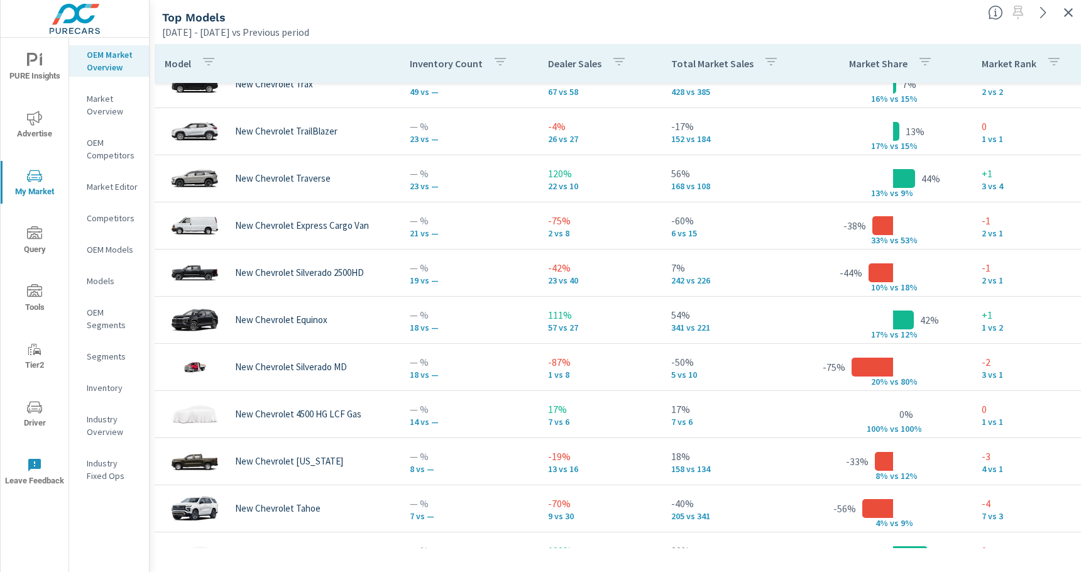
scroll to position [62, 0]
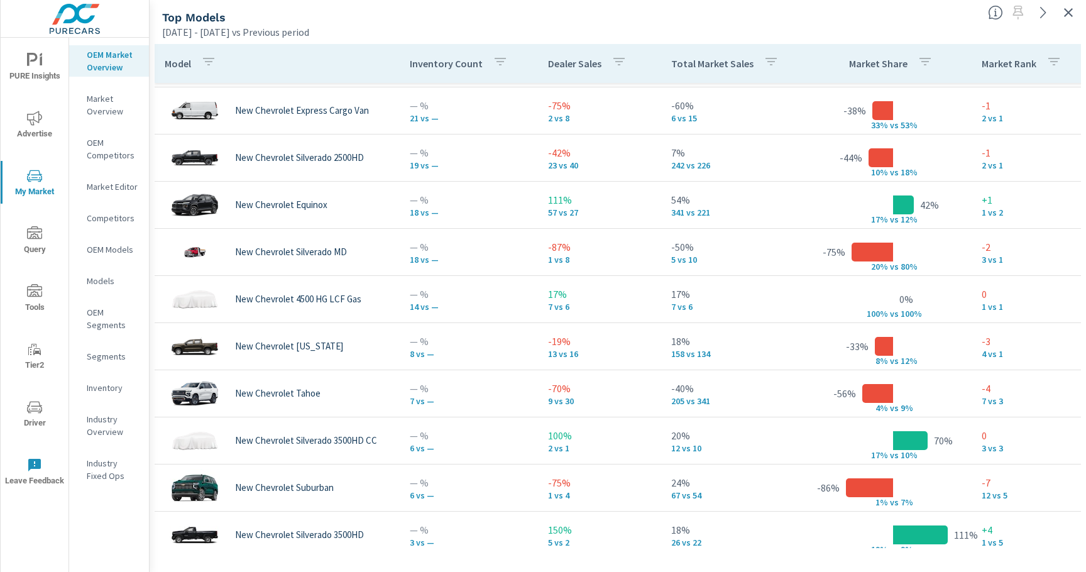
scroll to position [187, 0]
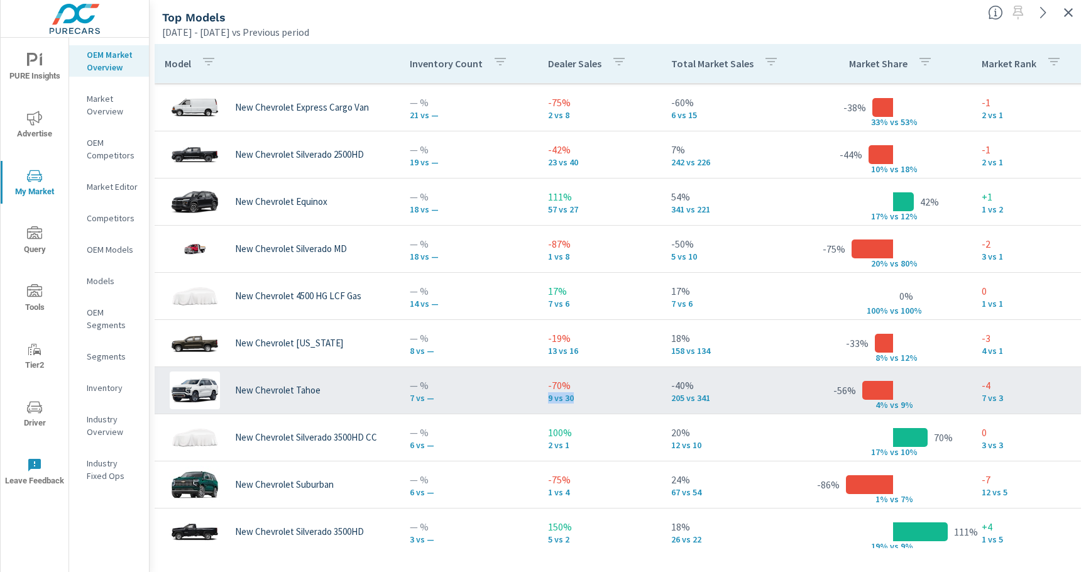
drag, startPoint x: 543, startPoint y: 401, endPoint x: 577, endPoint y: 399, distance: 34.7
click at [577, 399] on td "-70% 9 vs 30" at bounding box center [599, 390] width 123 height 45
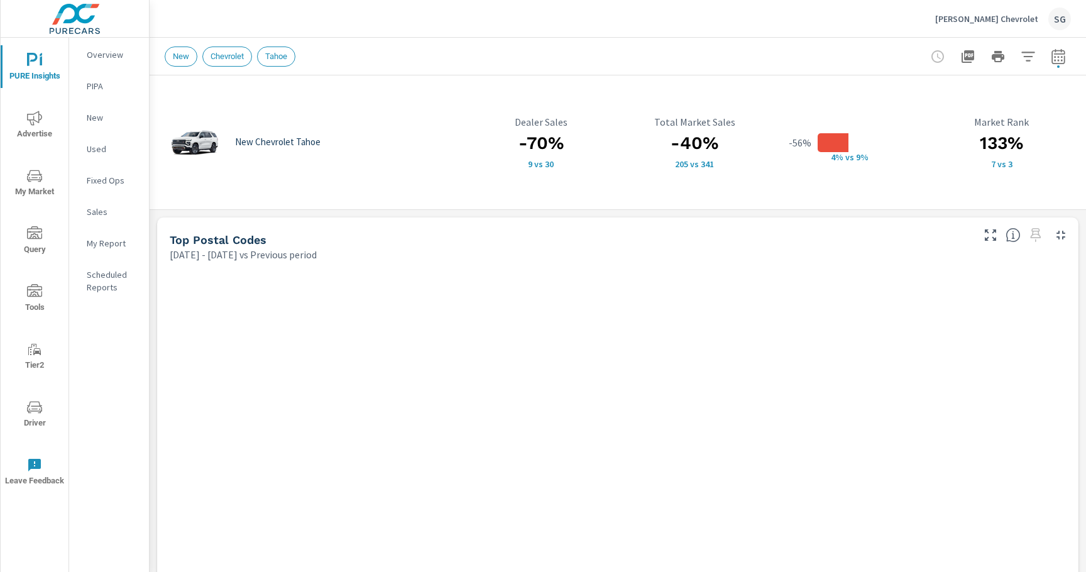
scroll to position [141, 0]
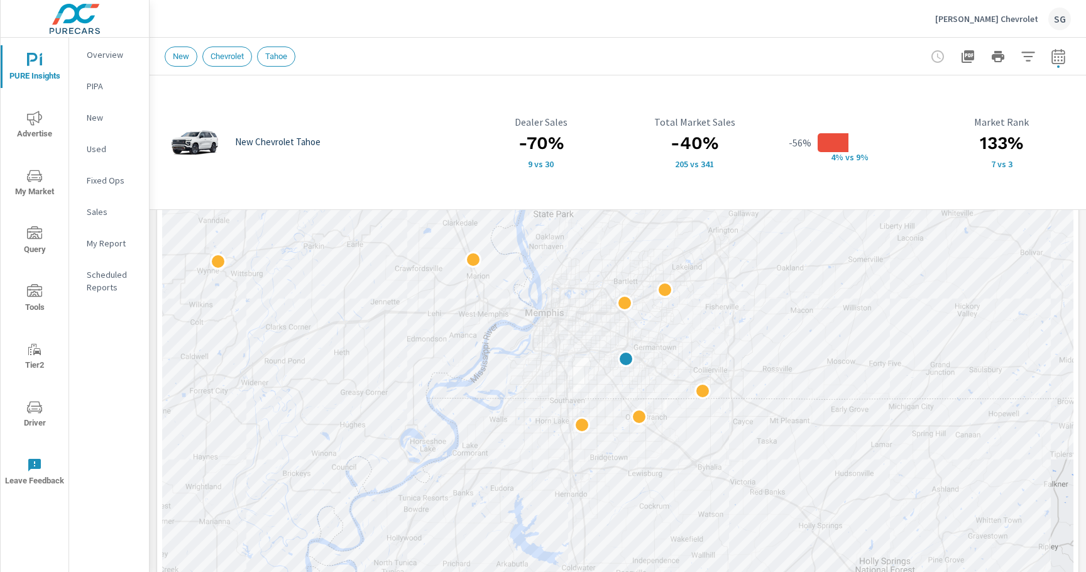
scroll to position [263, 0]
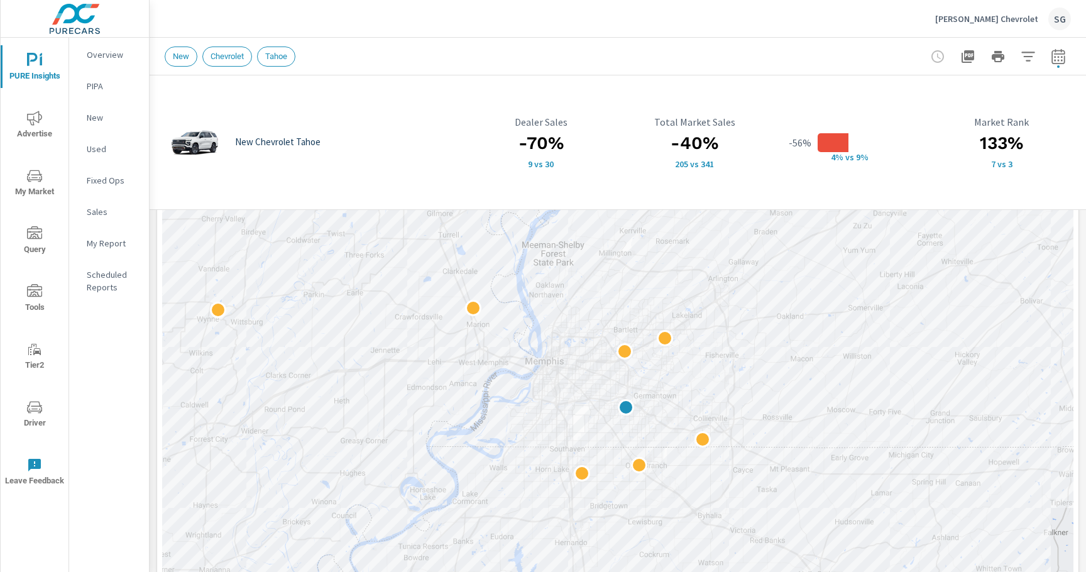
scroll to position [225, 0]
click at [159, 194] on div "New Chevrolet Tahoe -70% 9 vs 30 Dealer Sales -40% 205 vs 341 Total Market Sale…" at bounding box center [618, 142] width 922 height 119
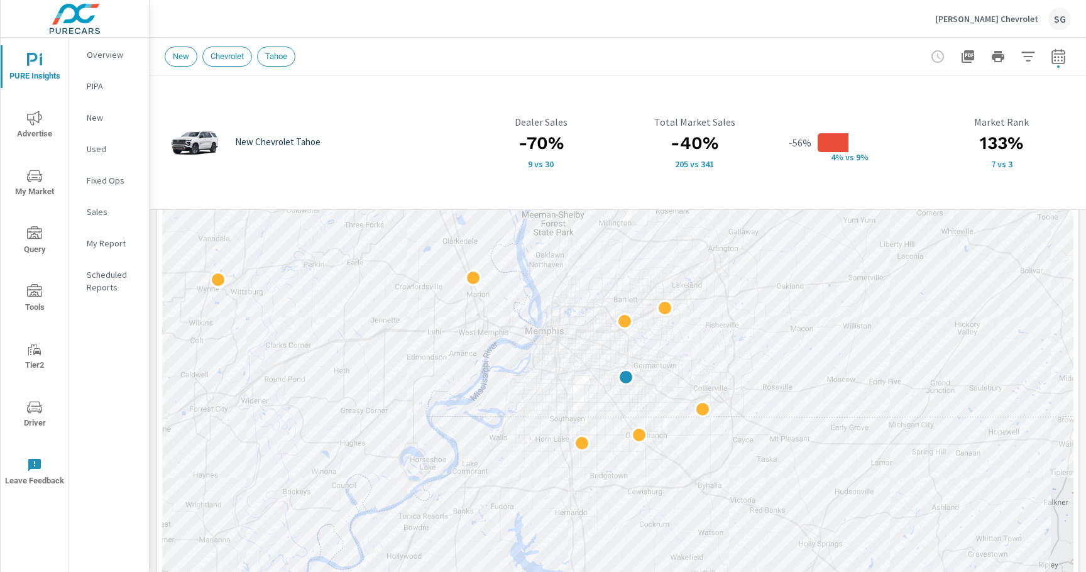
scroll to position [248, 0]
click at [498, 192] on div "-70% 9 vs 30 Dealer Sales" at bounding box center [541, 143] width 138 height 104
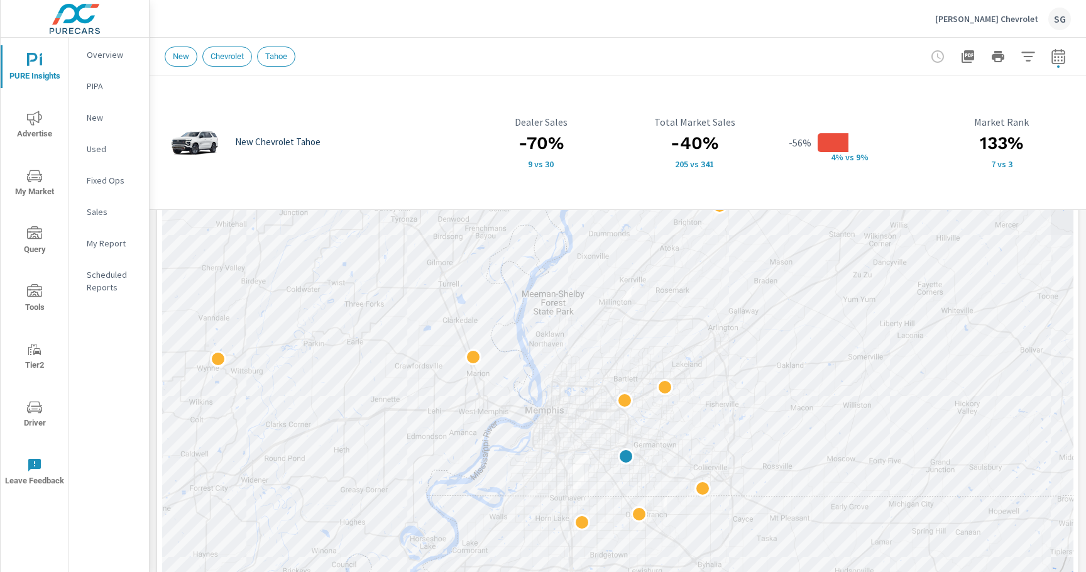
scroll to position [176, 0]
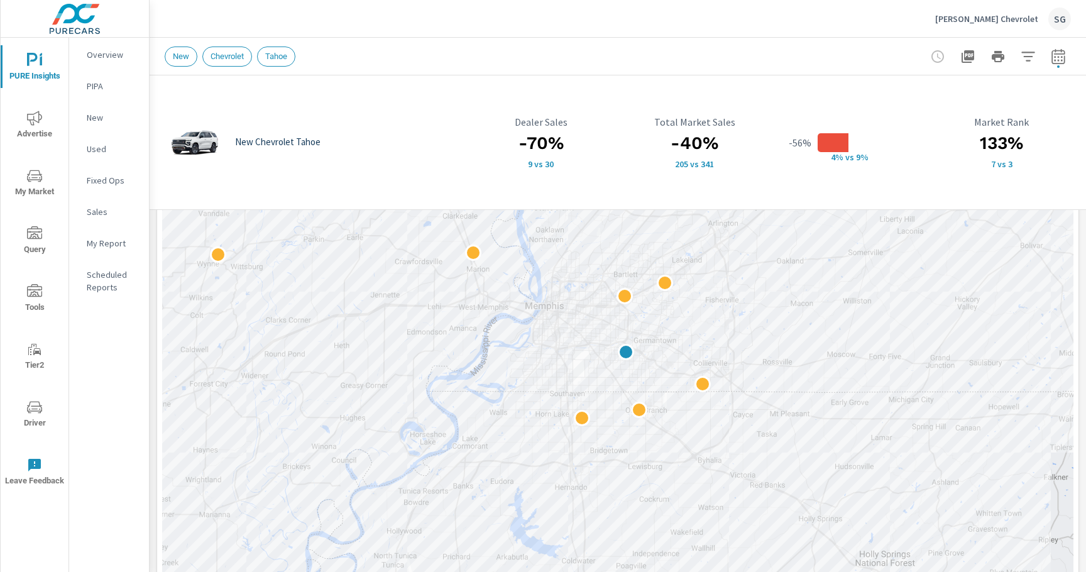
scroll to position [274, 0]
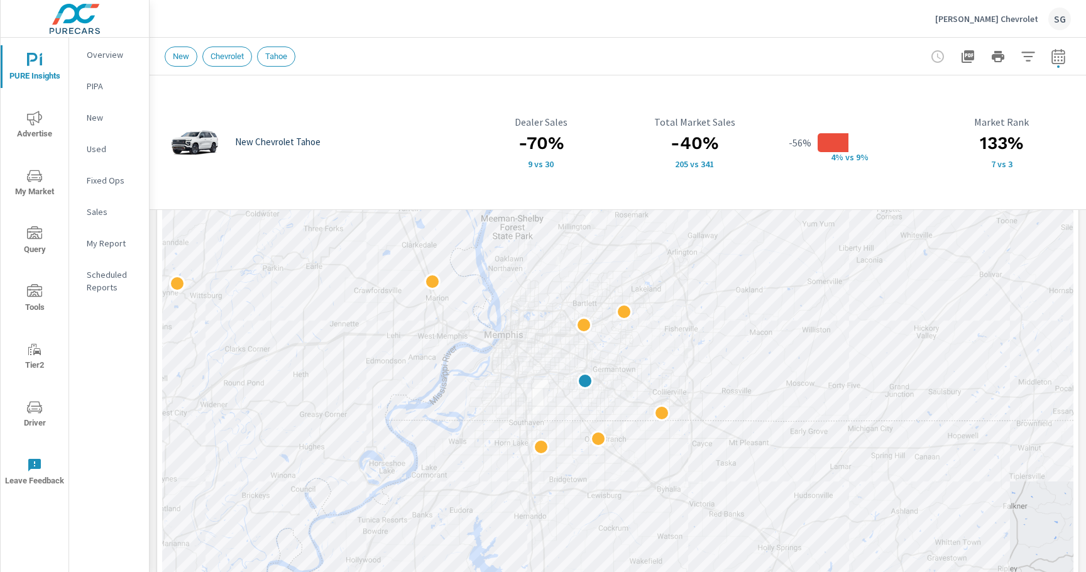
drag, startPoint x: 558, startPoint y: 348, endPoint x: 516, endPoint y: 380, distance: 52.4
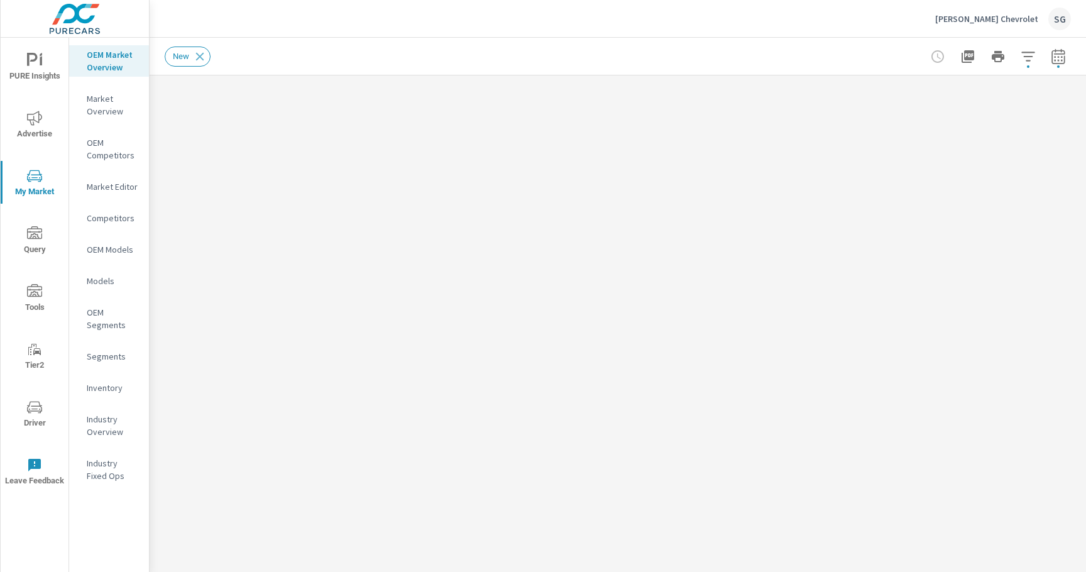
scroll to position [141, 0]
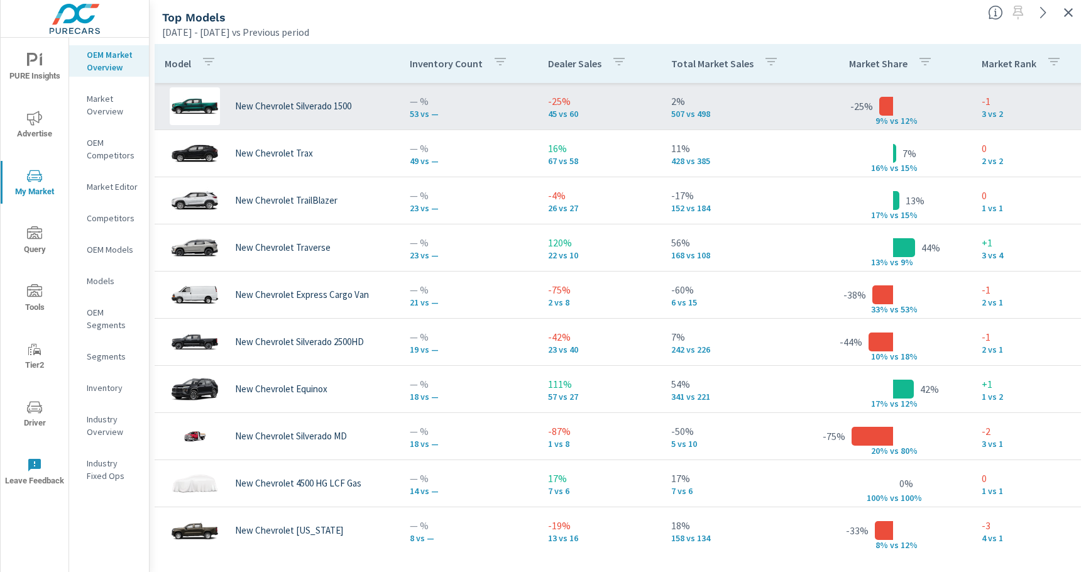
click at [339, 113] on div "New Chevrolet Silverado 1500" at bounding box center [277, 106] width 225 height 38
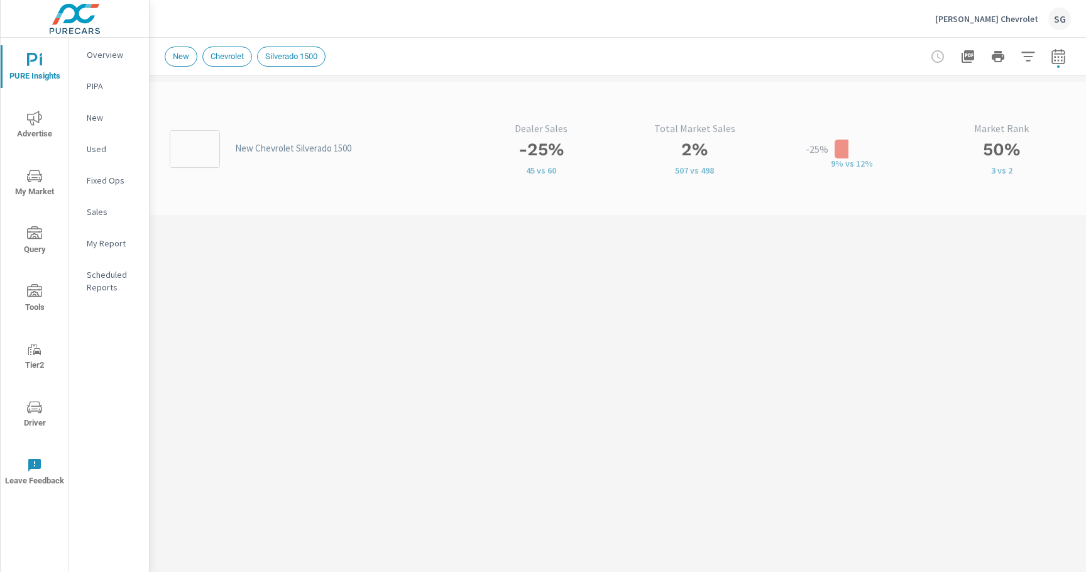
scroll to position [141, 0]
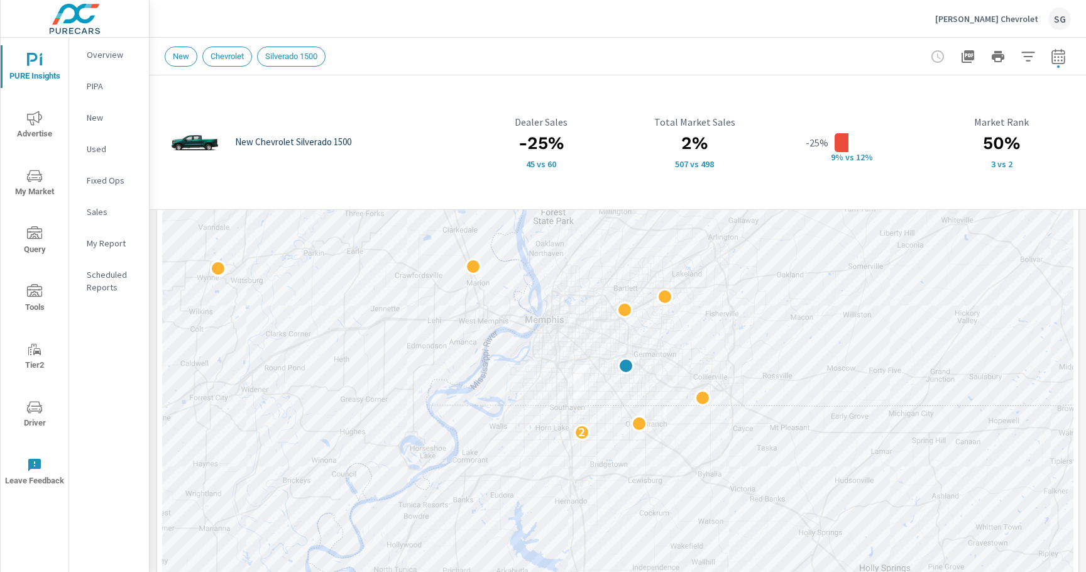
scroll to position [251, 0]
click at [763, 187] on div "2% 507 vs 498 Total Market Sales" at bounding box center [695, 143] width 138 height 104
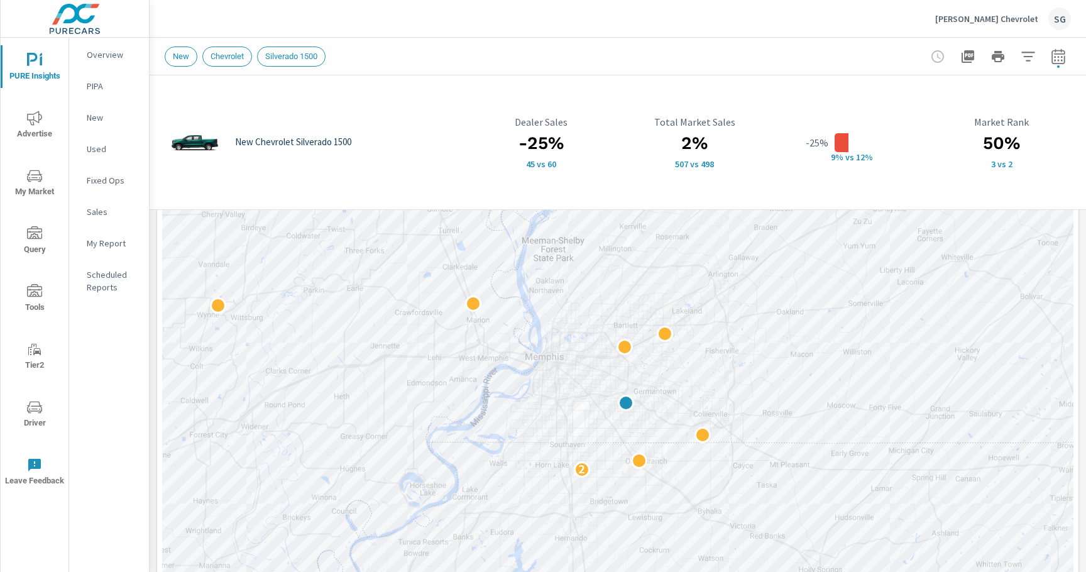
scroll to position [223, 0]
click at [909, 182] on div "-25% 9% v s 12%" at bounding box center [848, 143] width 138 height 104
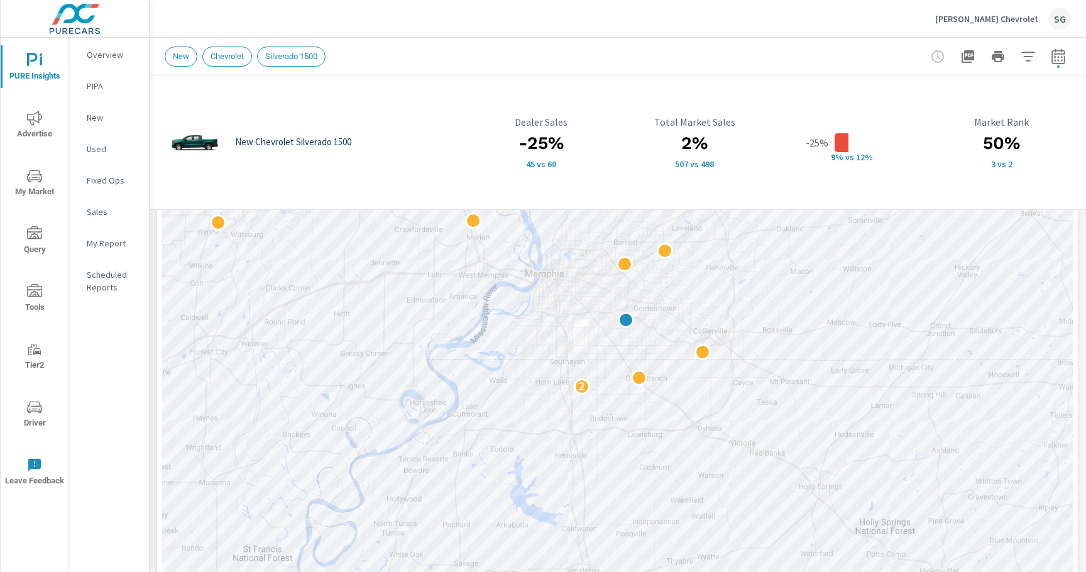
scroll to position [307, 0]
